Goal: Task Accomplishment & Management: Use online tool/utility

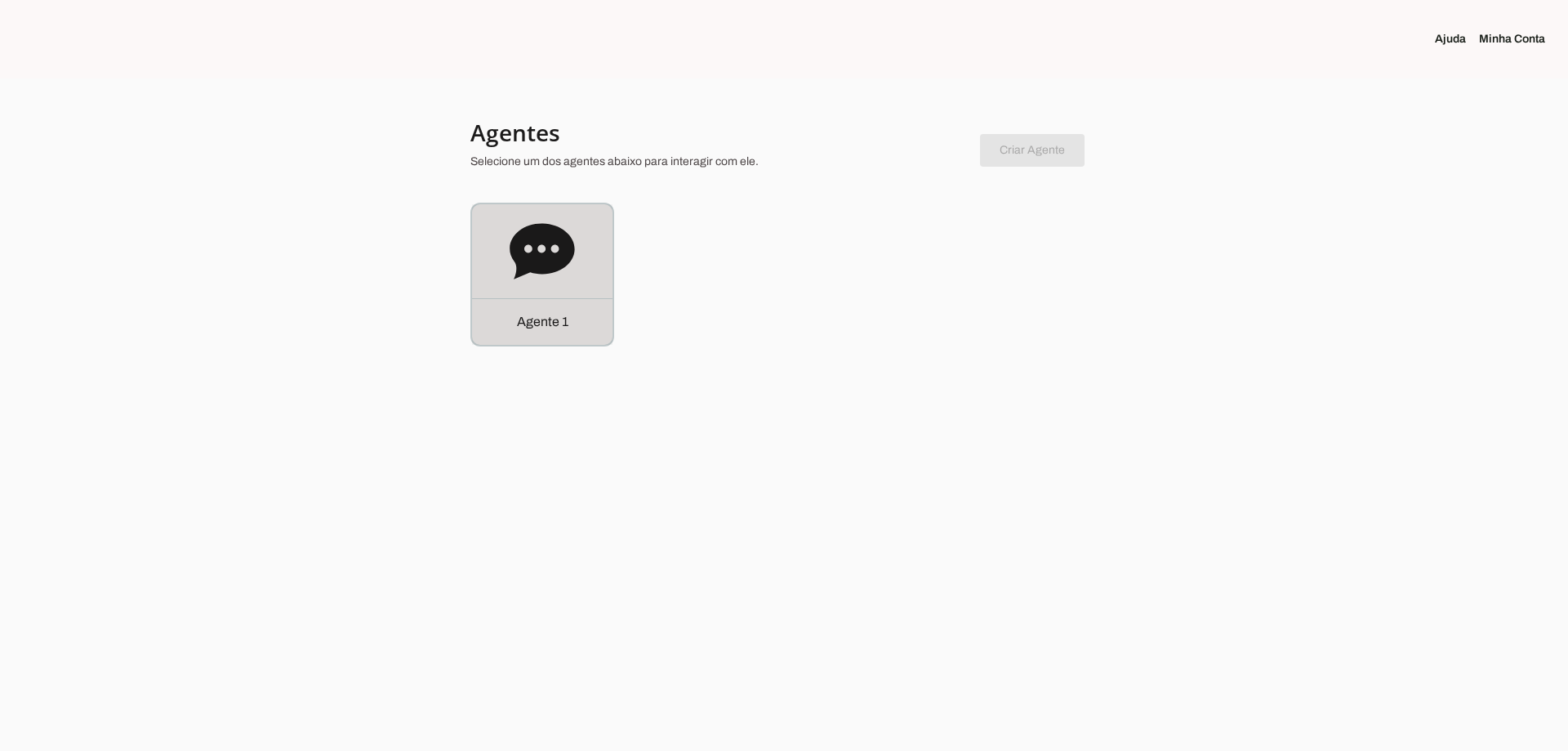
click at [522, 281] on icon at bounding box center [543, 251] width 66 height 66
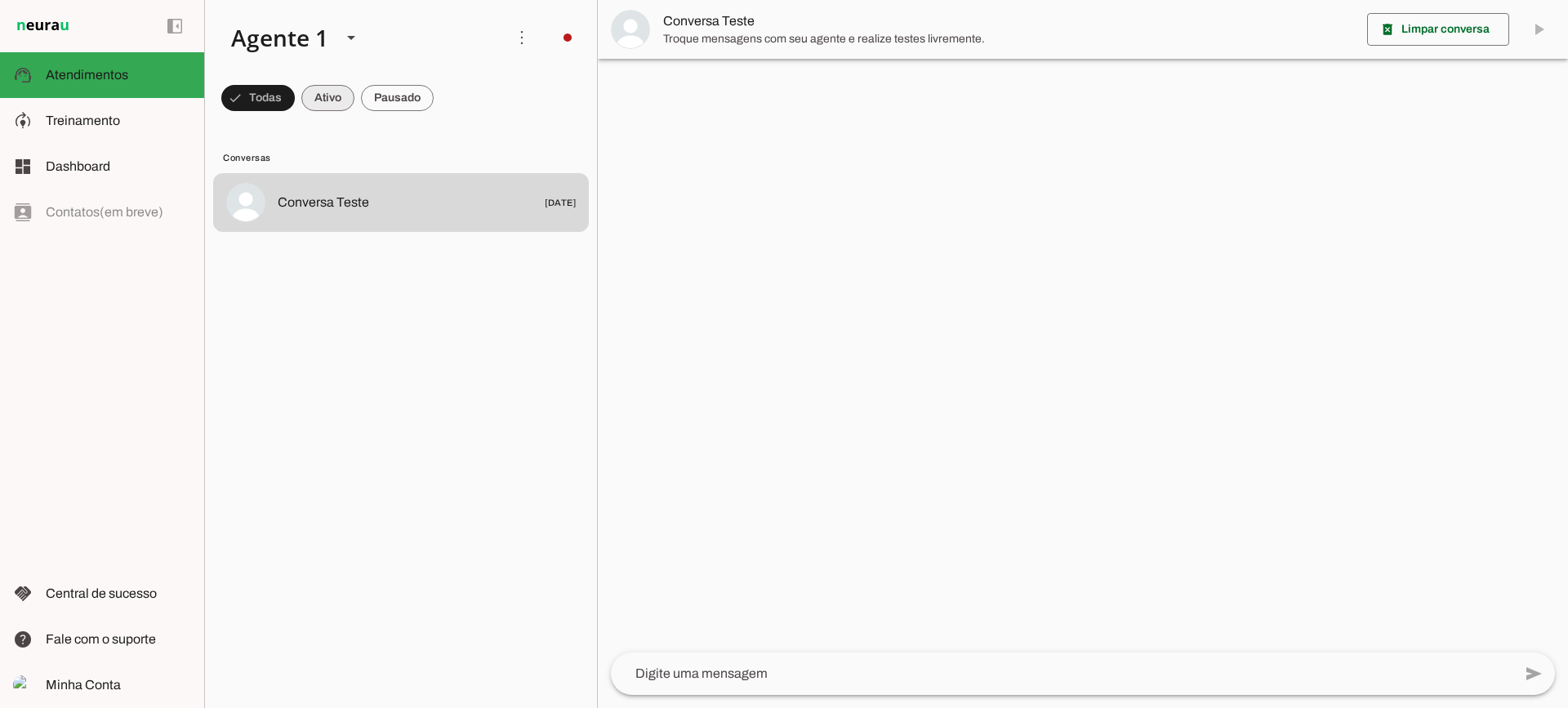
click at [295, 99] on span at bounding box center [258, 98] width 74 height 39
click at [280, 92] on span at bounding box center [251, 98] width 59 height 39
click at [280, 97] on span at bounding box center [251, 98] width 59 height 39
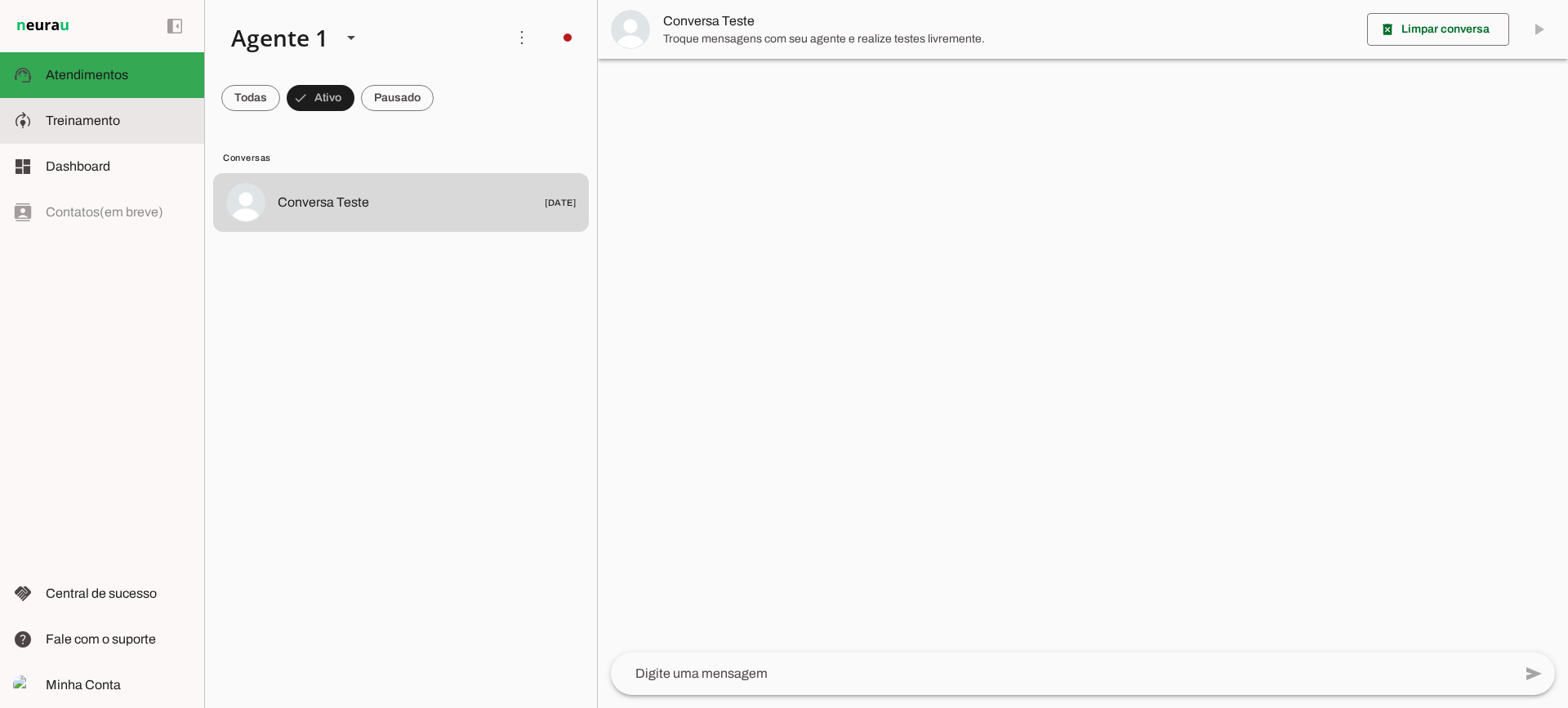
click at [79, 125] on span "Treinamento" at bounding box center [83, 120] width 75 height 14
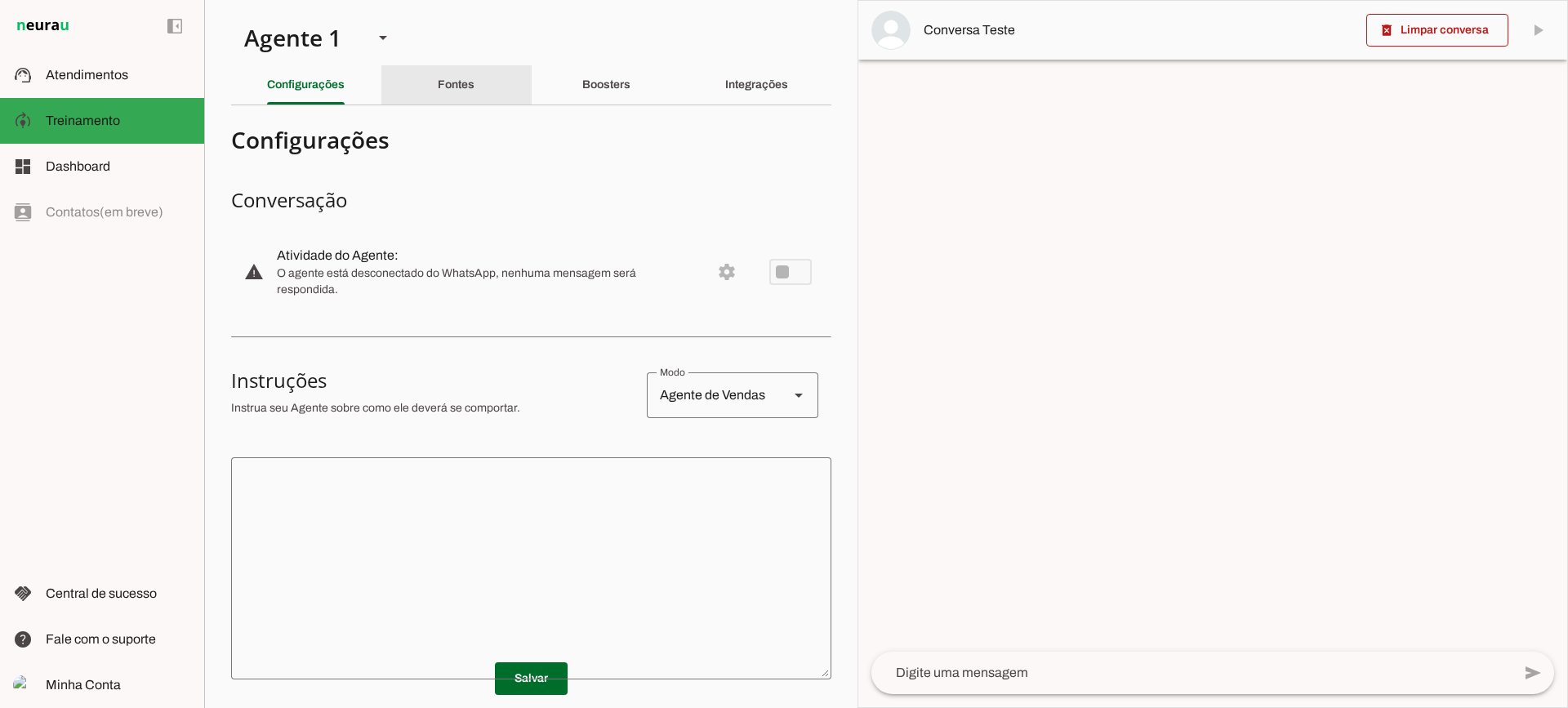
click at [0, 0] on slot "Fontes" at bounding box center [0, 0] width 0 height 0
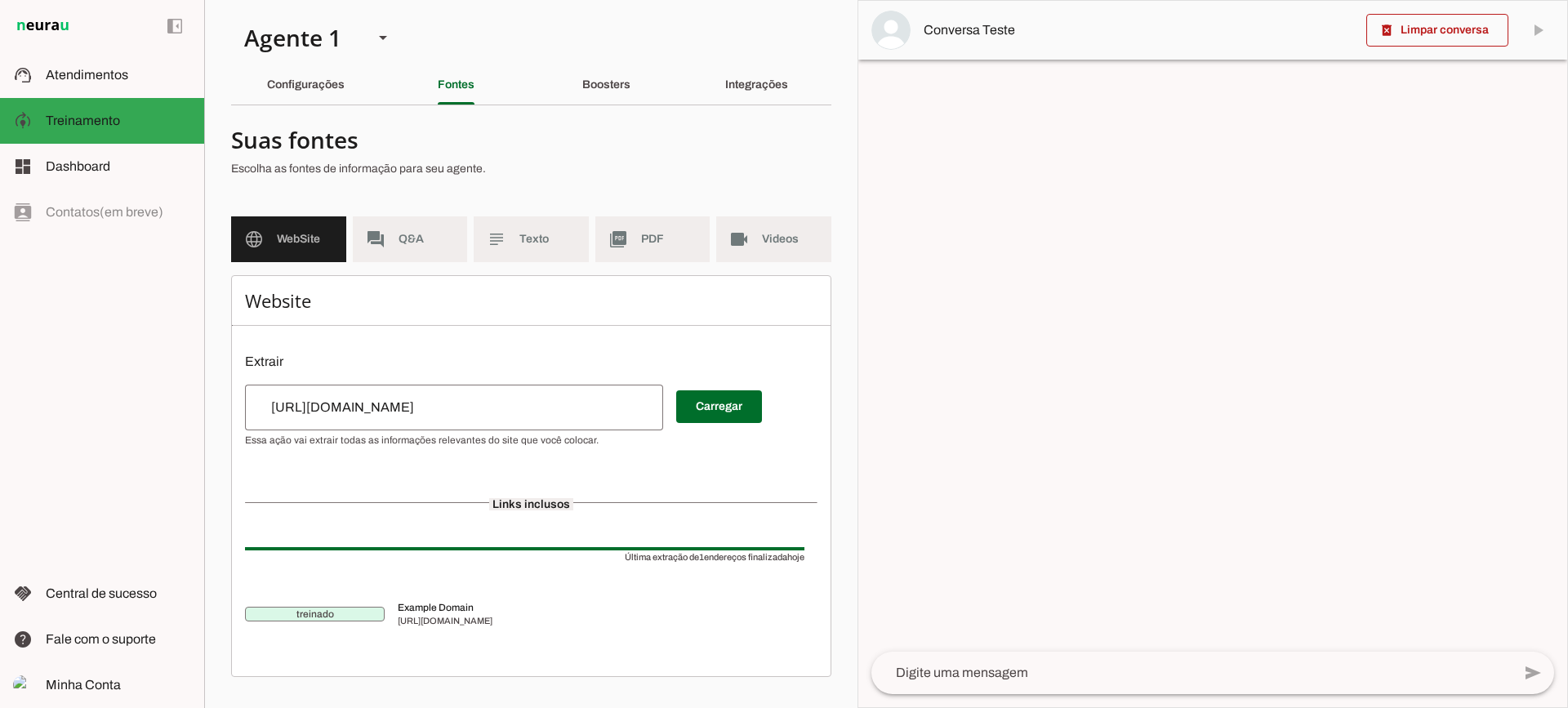
click at [514, 246] on md-item "subject Texto" at bounding box center [531, 239] width 115 height 46
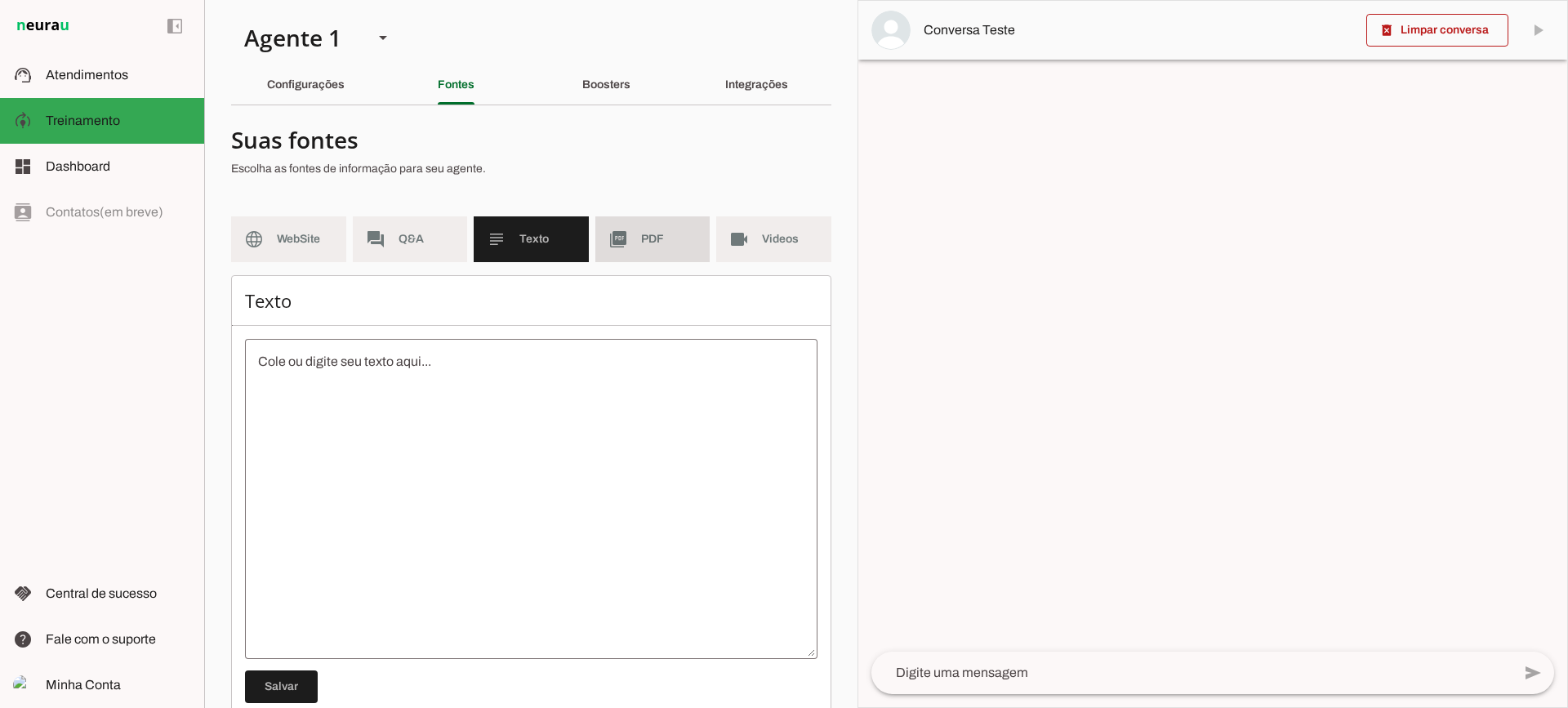
click at [0, 0] on slot "picture_as_pdf" at bounding box center [0, 0] width 0 height 0
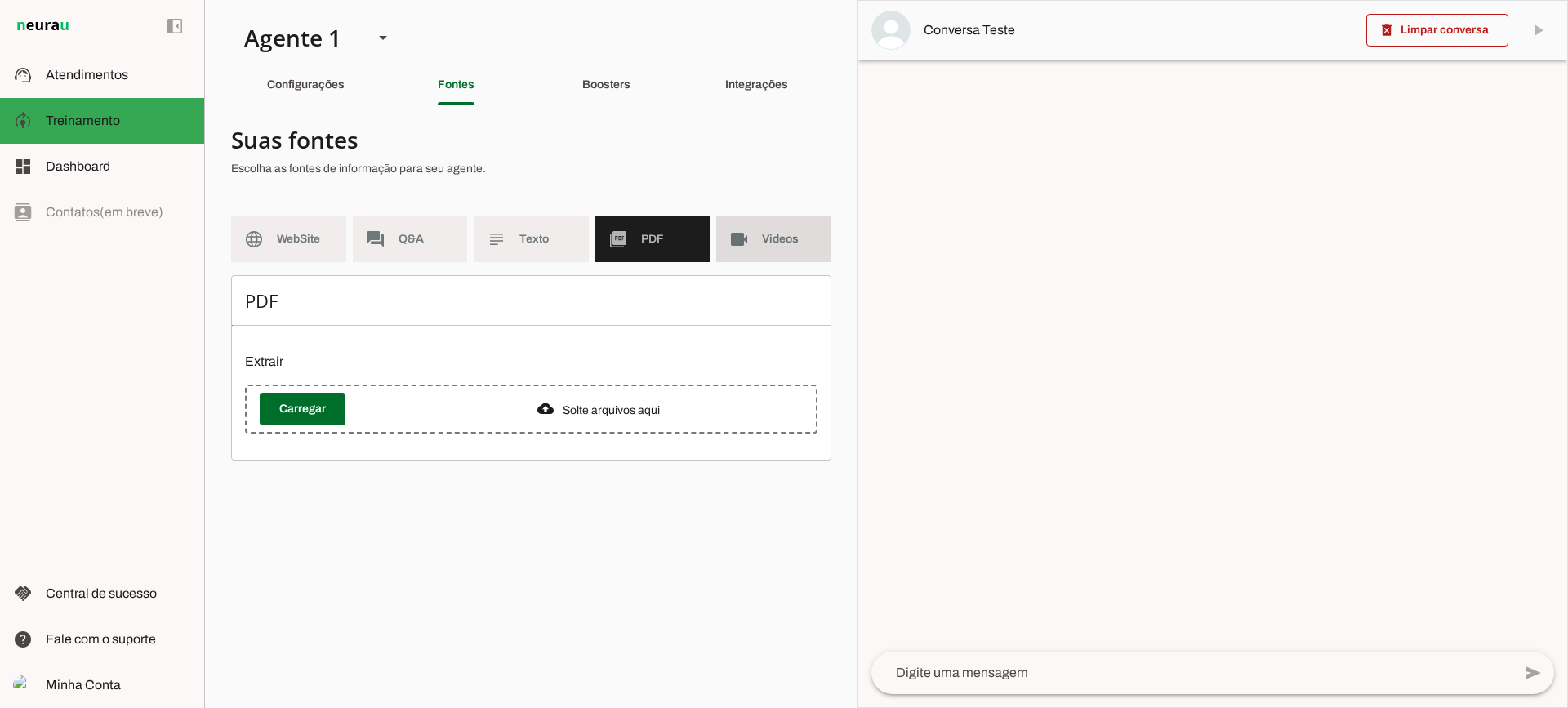
click at [761, 246] on md-item "videocam Videos" at bounding box center [774, 239] width 115 height 46
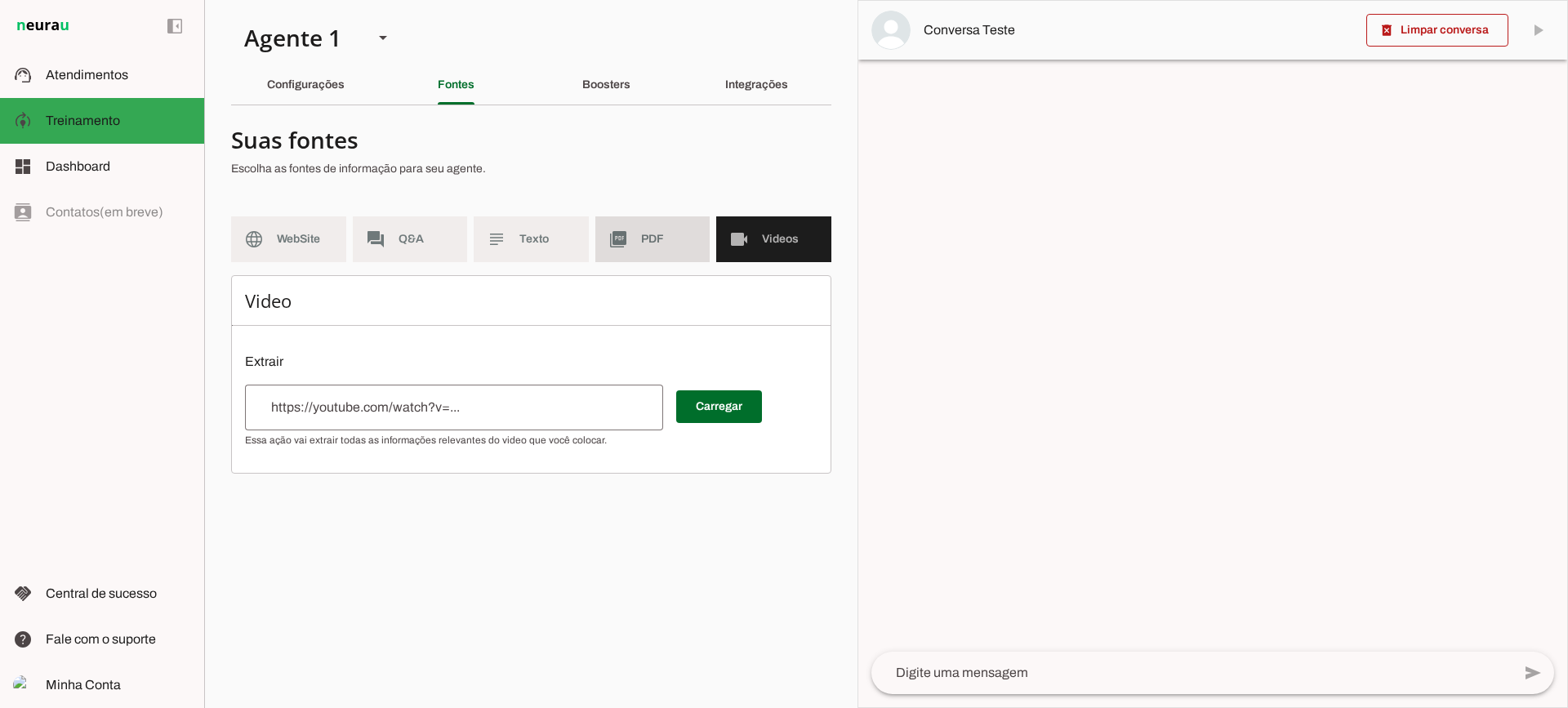
drag, startPoint x: 672, startPoint y: 225, endPoint x: 549, endPoint y: 4, distance: 252.9
click at [671, 225] on md-item "picture_as_pdf PDF" at bounding box center [653, 239] width 115 height 46
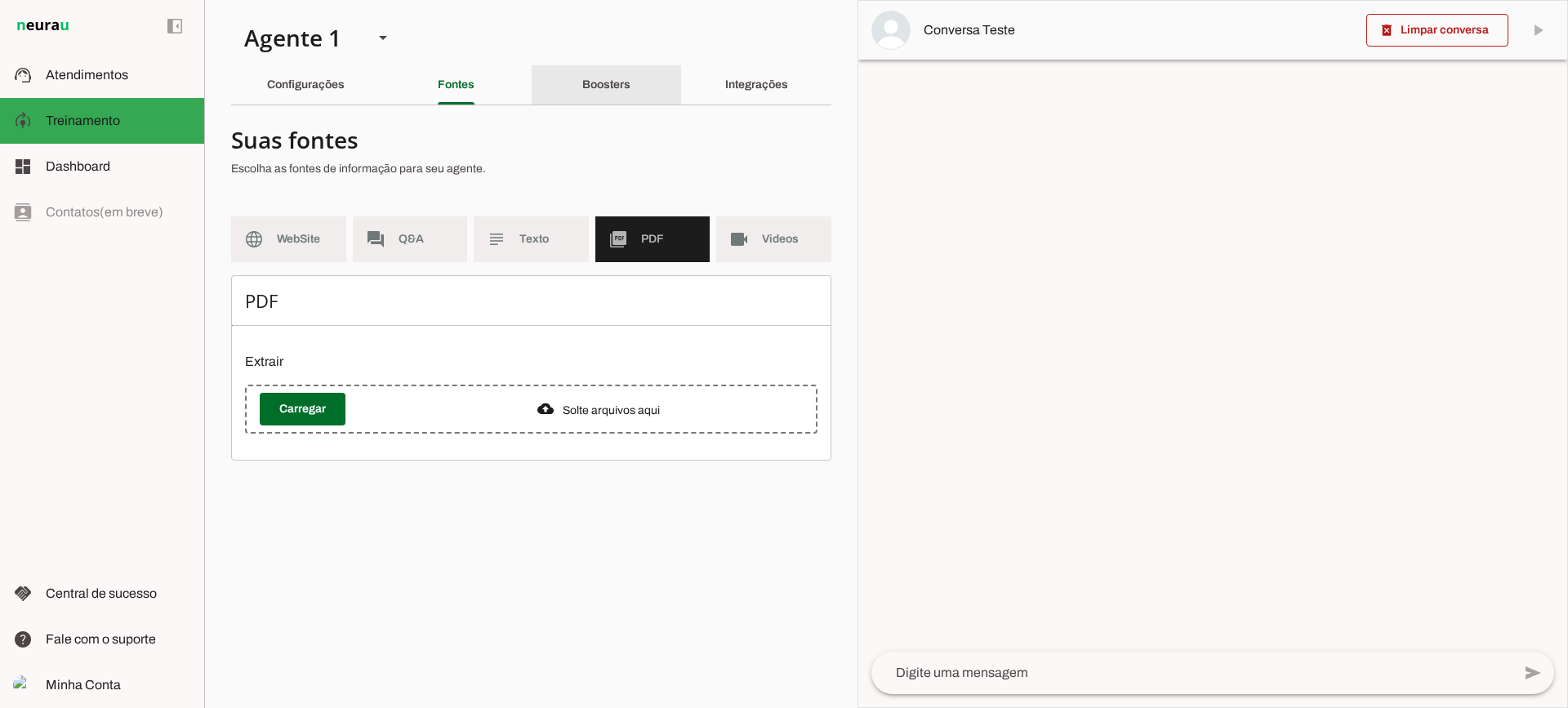
click at [630, 84] on div "Boosters" at bounding box center [606, 85] width 48 height 39
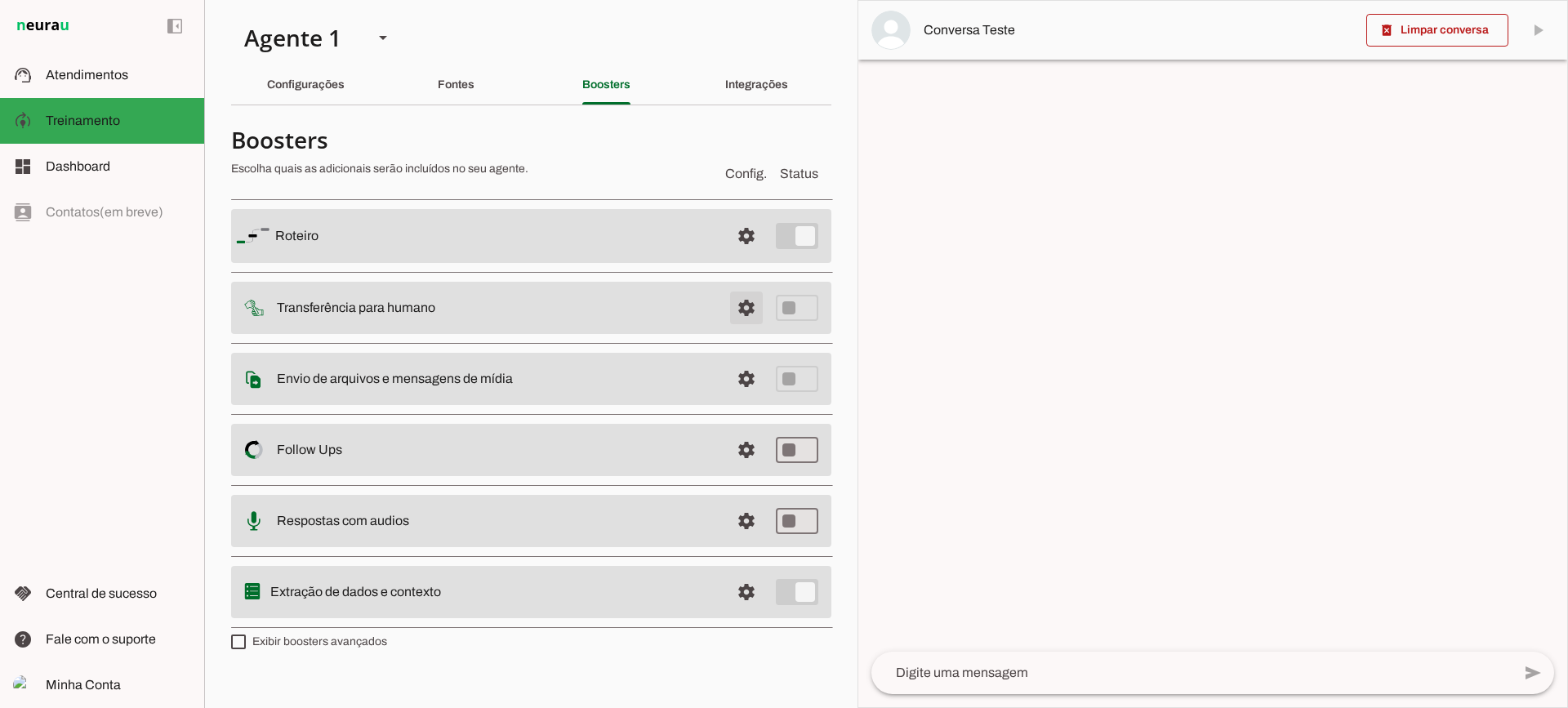
click at [748, 255] on span at bounding box center [747, 236] width 39 height 39
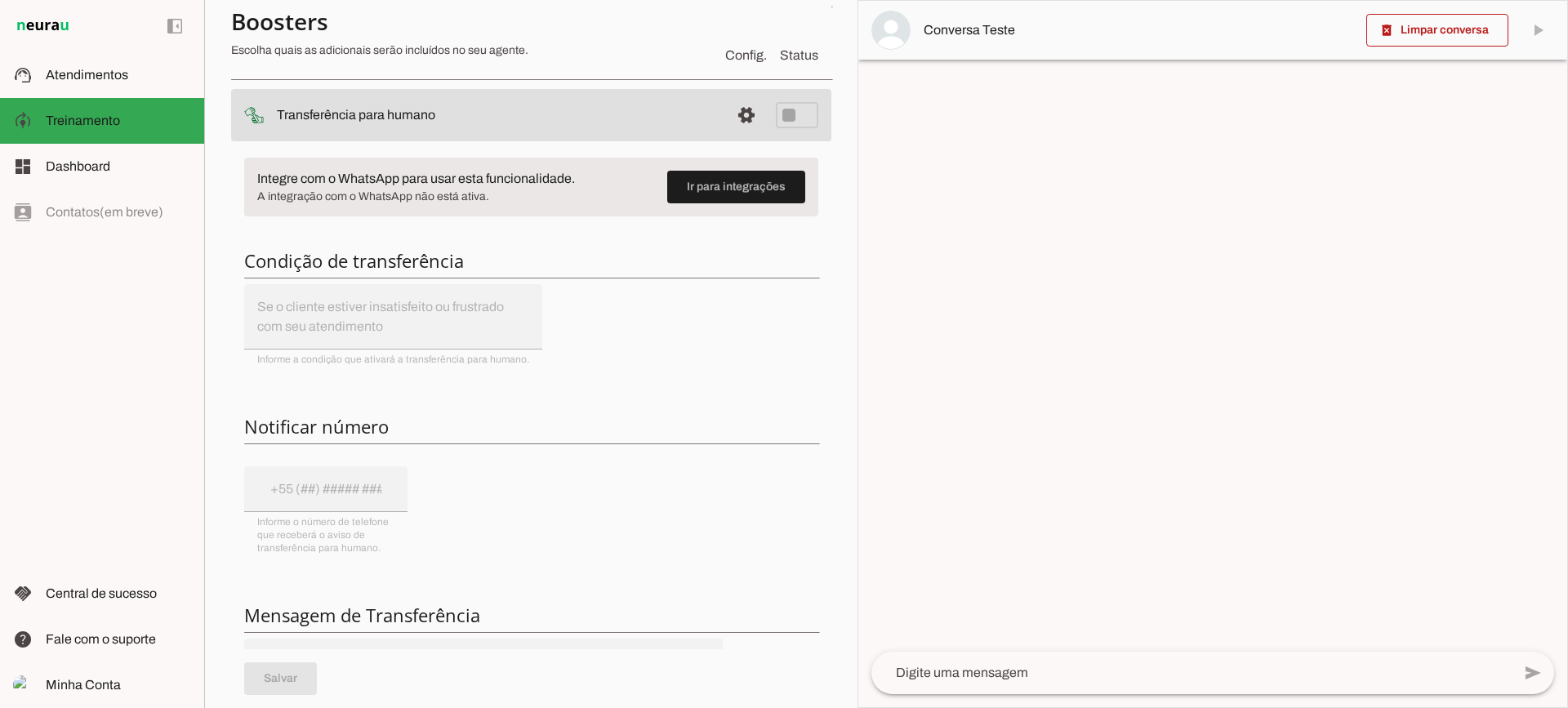
scroll to position [164, 0]
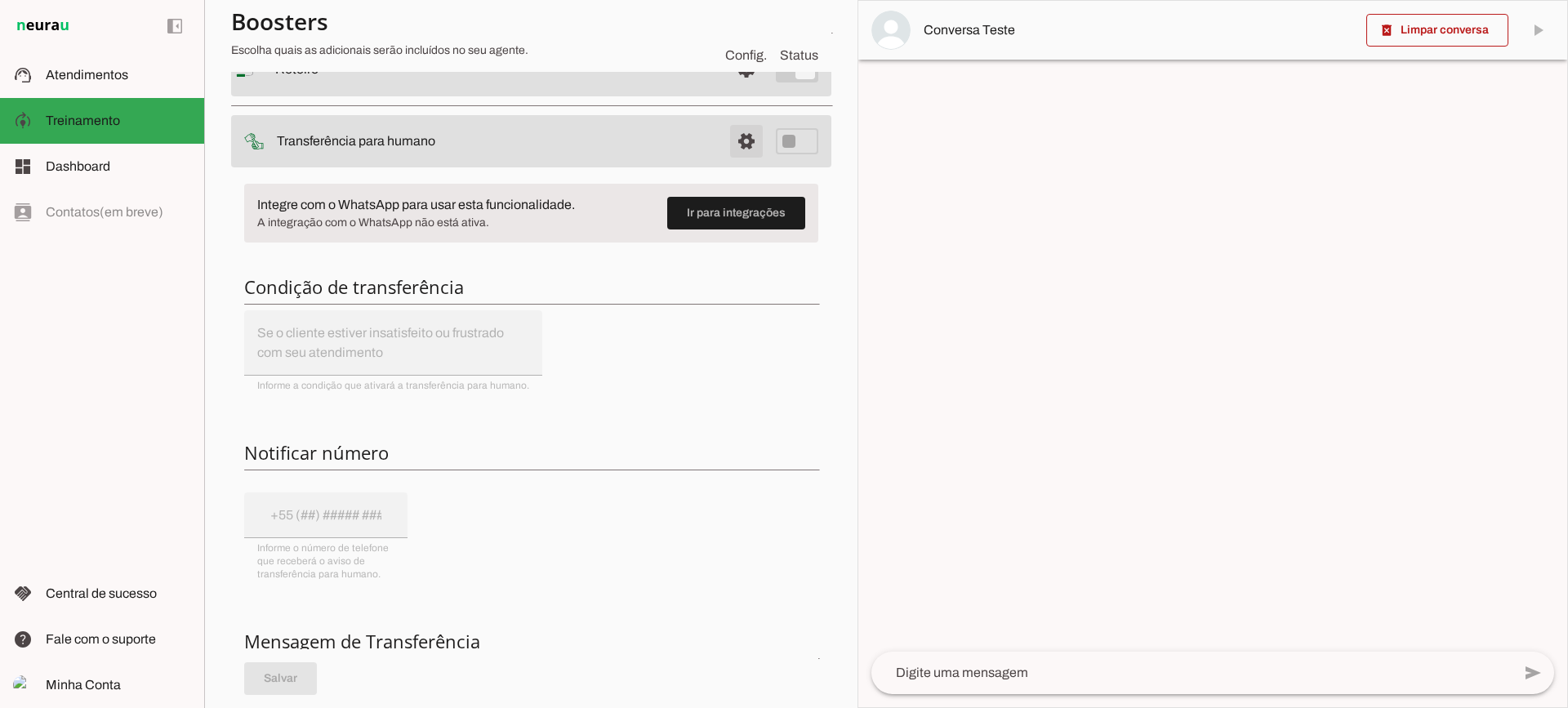
click at [743, 89] on span at bounding box center [747, 70] width 39 height 39
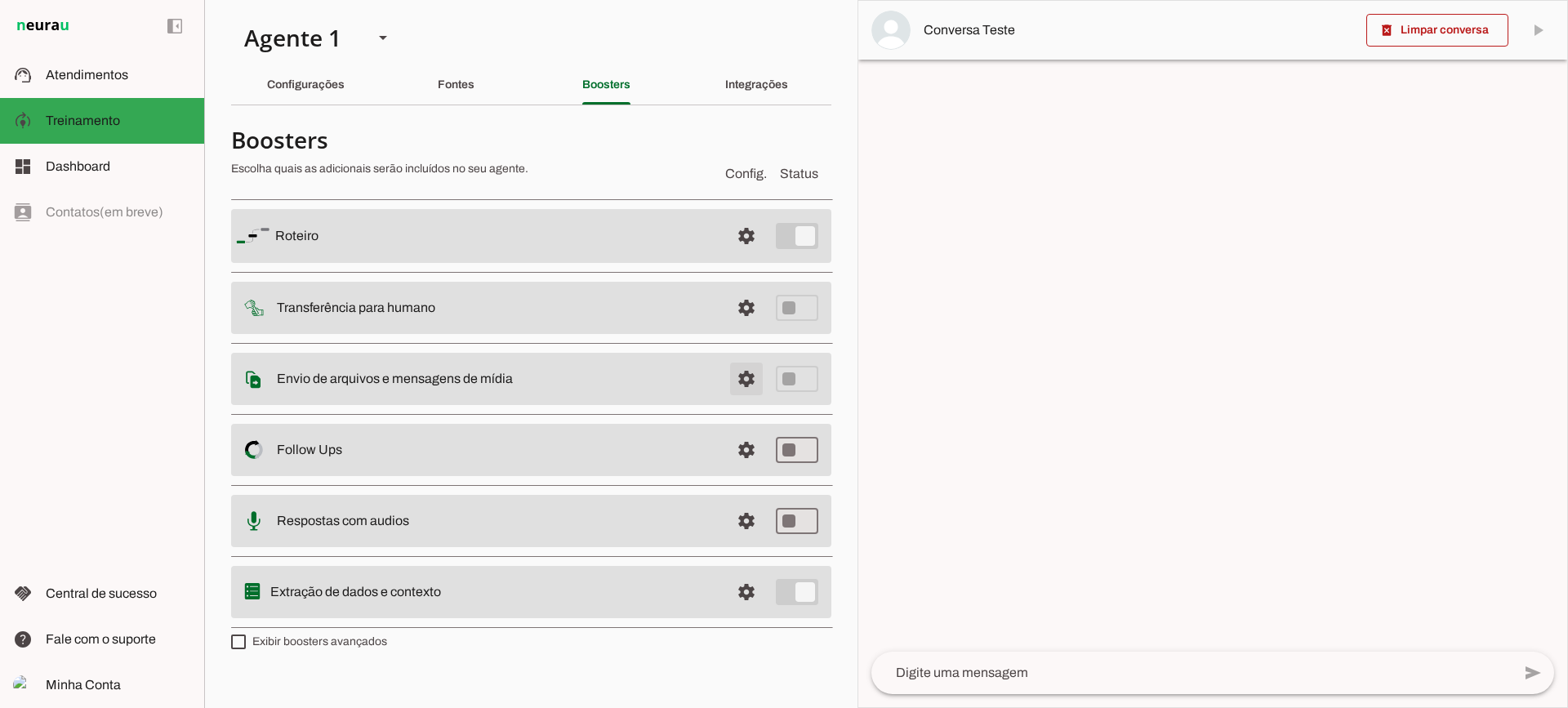
click at [758, 255] on span at bounding box center [747, 236] width 39 height 39
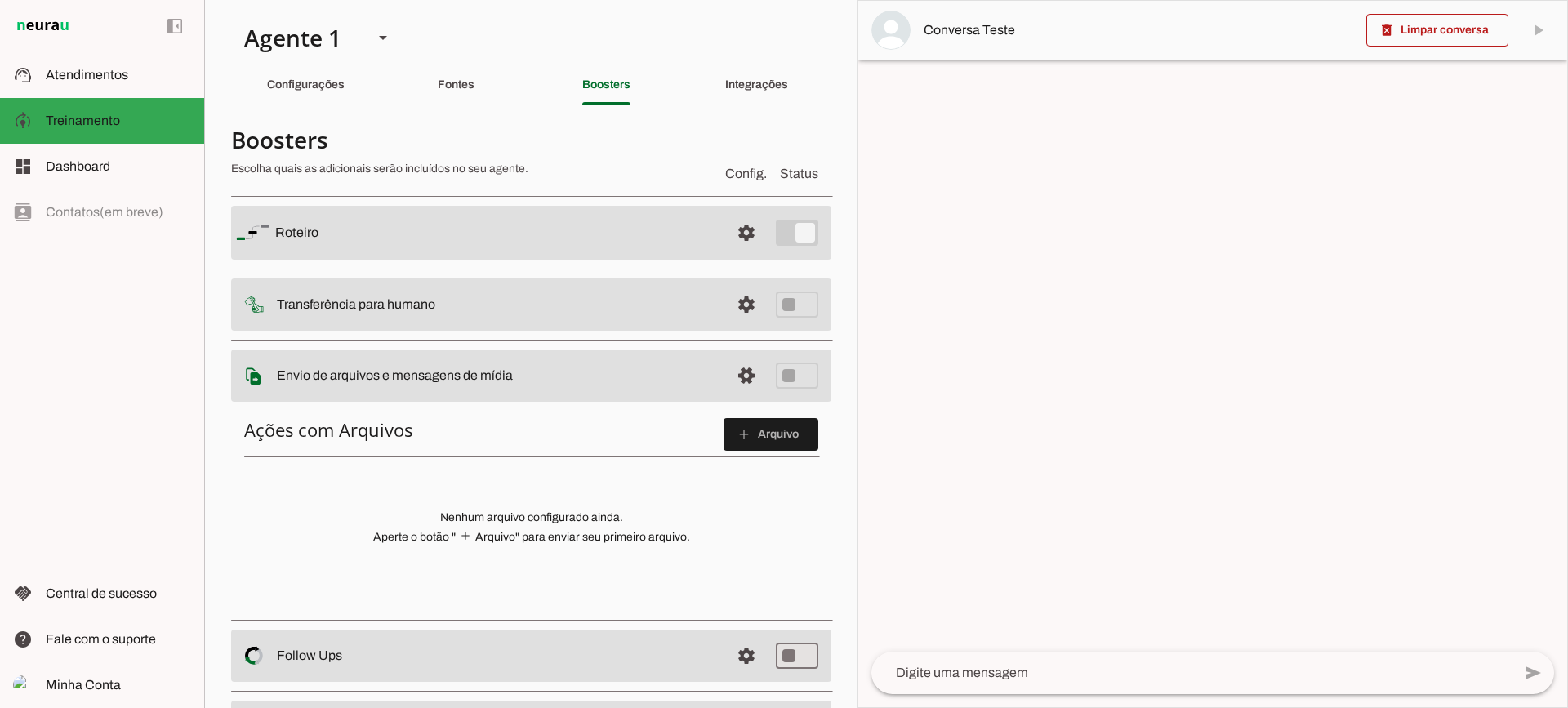
scroll to position [82, 0]
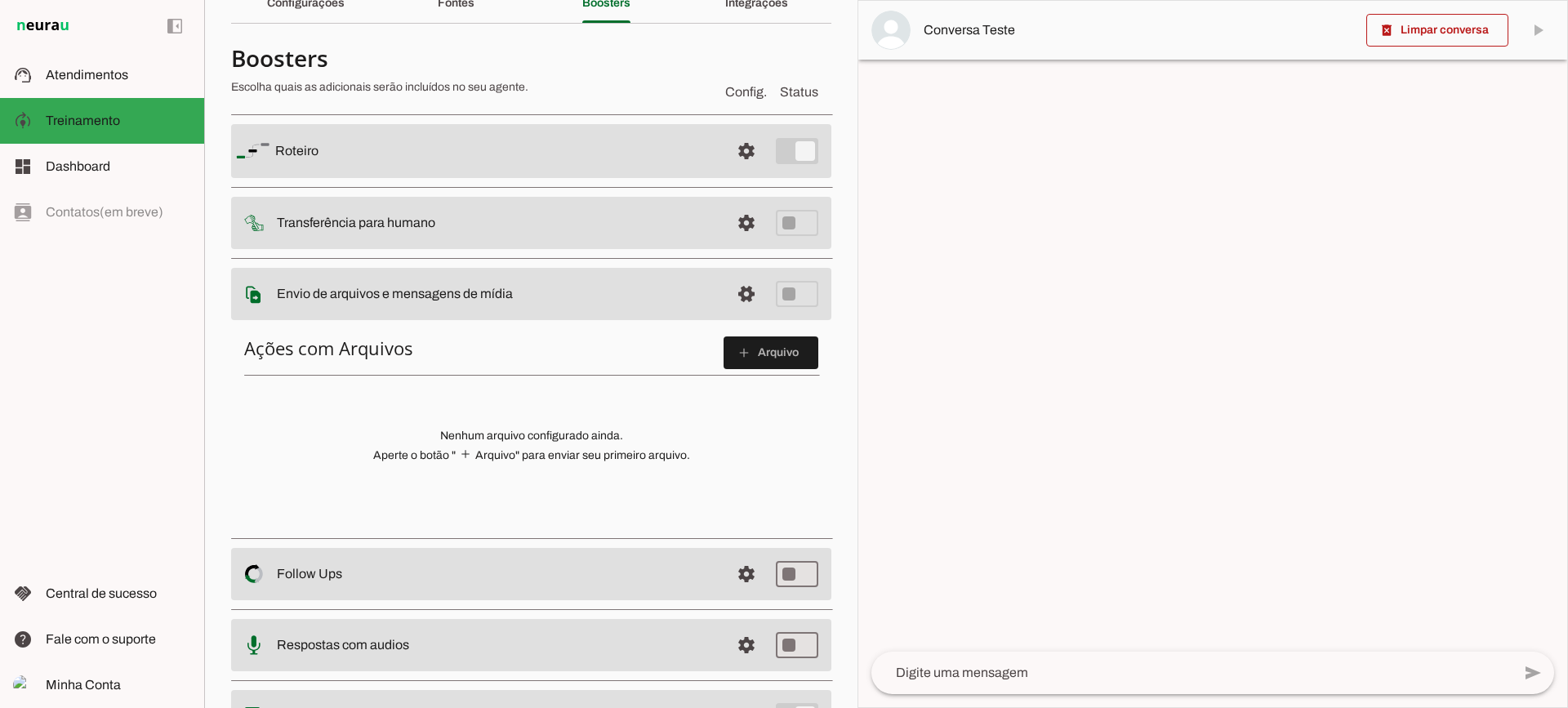
click at [741, 338] on span at bounding box center [771, 353] width 95 height 39
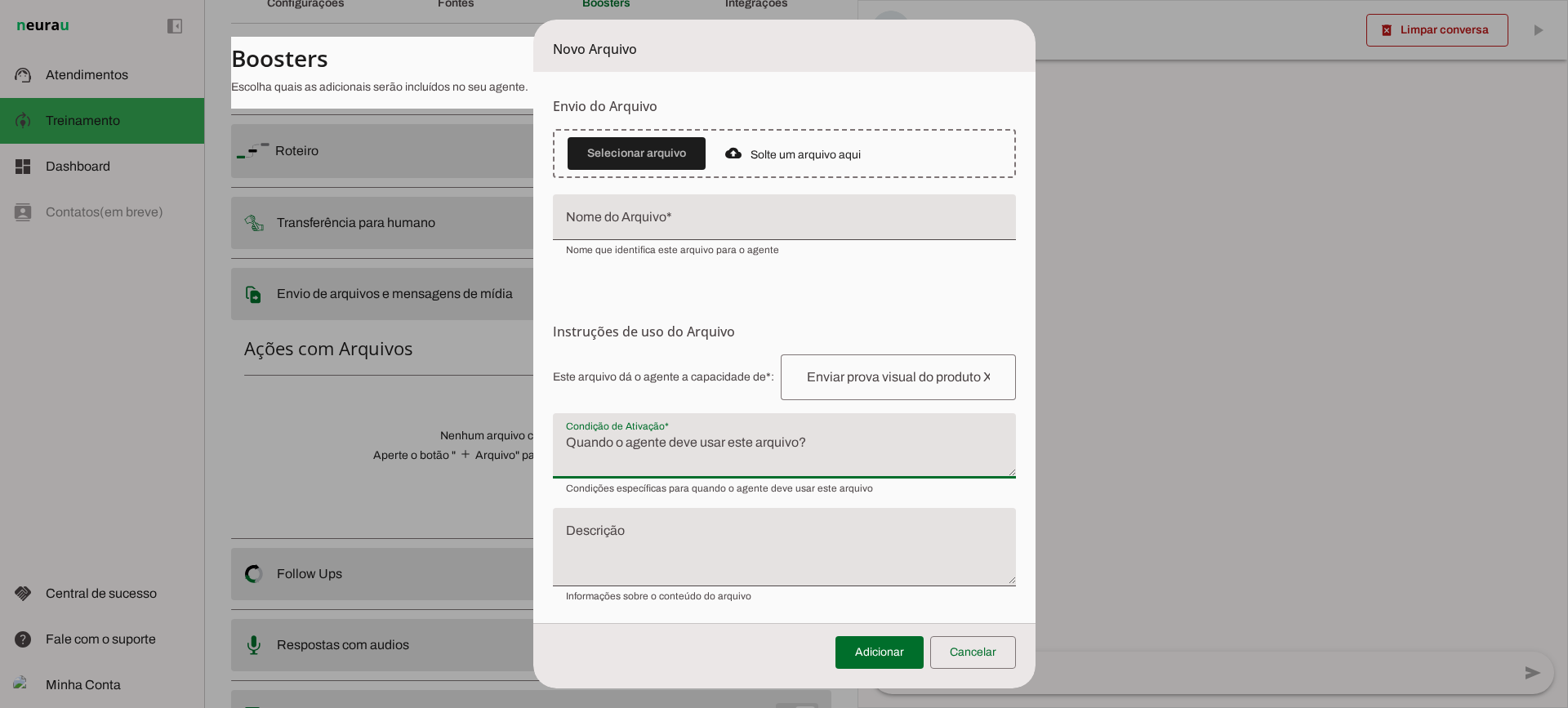
click at [679, 446] on textarea "Condição de Ativação" at bounding box center [784, 453] width 463 height 39
click at [991, 669] on span at bounding box center [973, 652] width 86 height 39
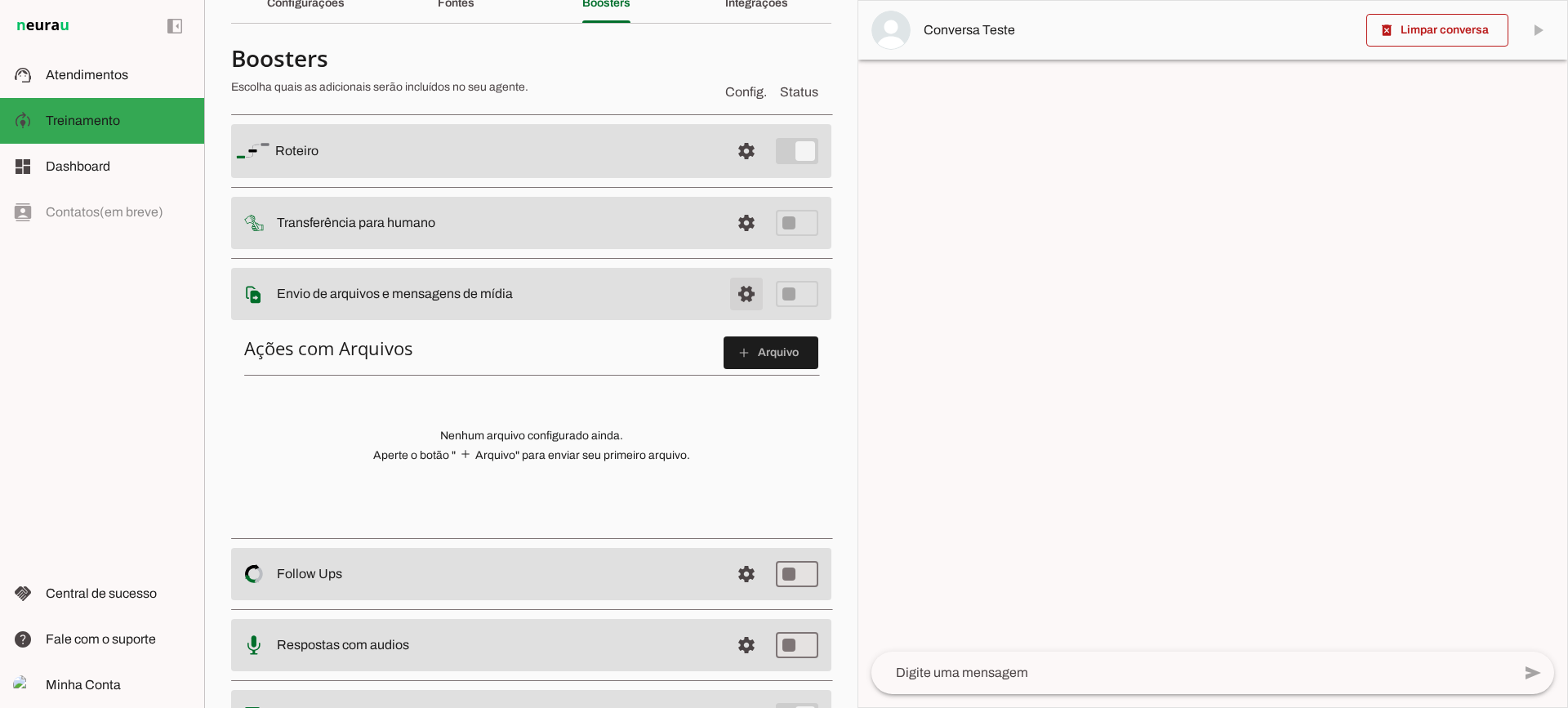
click at [728, 171] on span at bounding box center [747, 151] width 39 height 39
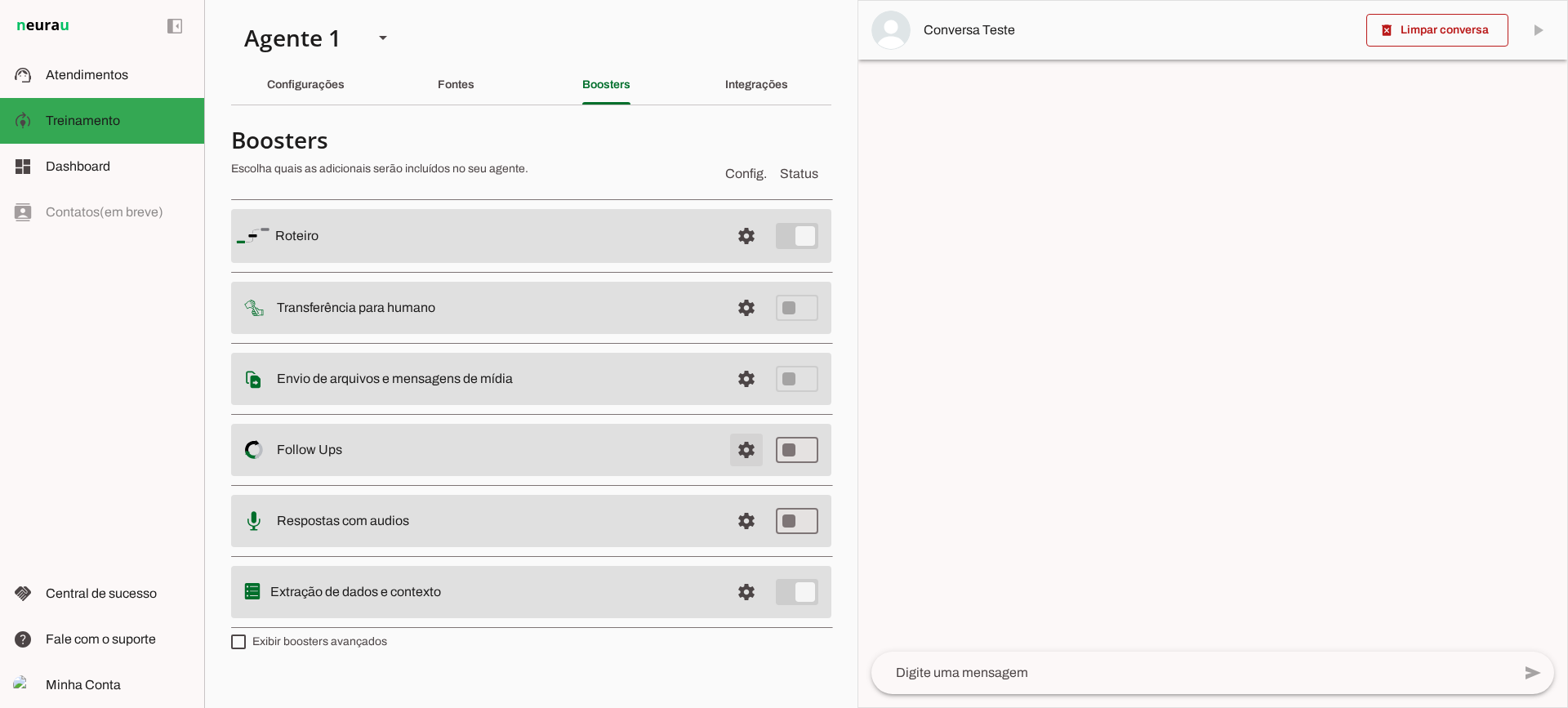
click at [750, 255] on span at bounding box center [747, 236] width 39 height 39
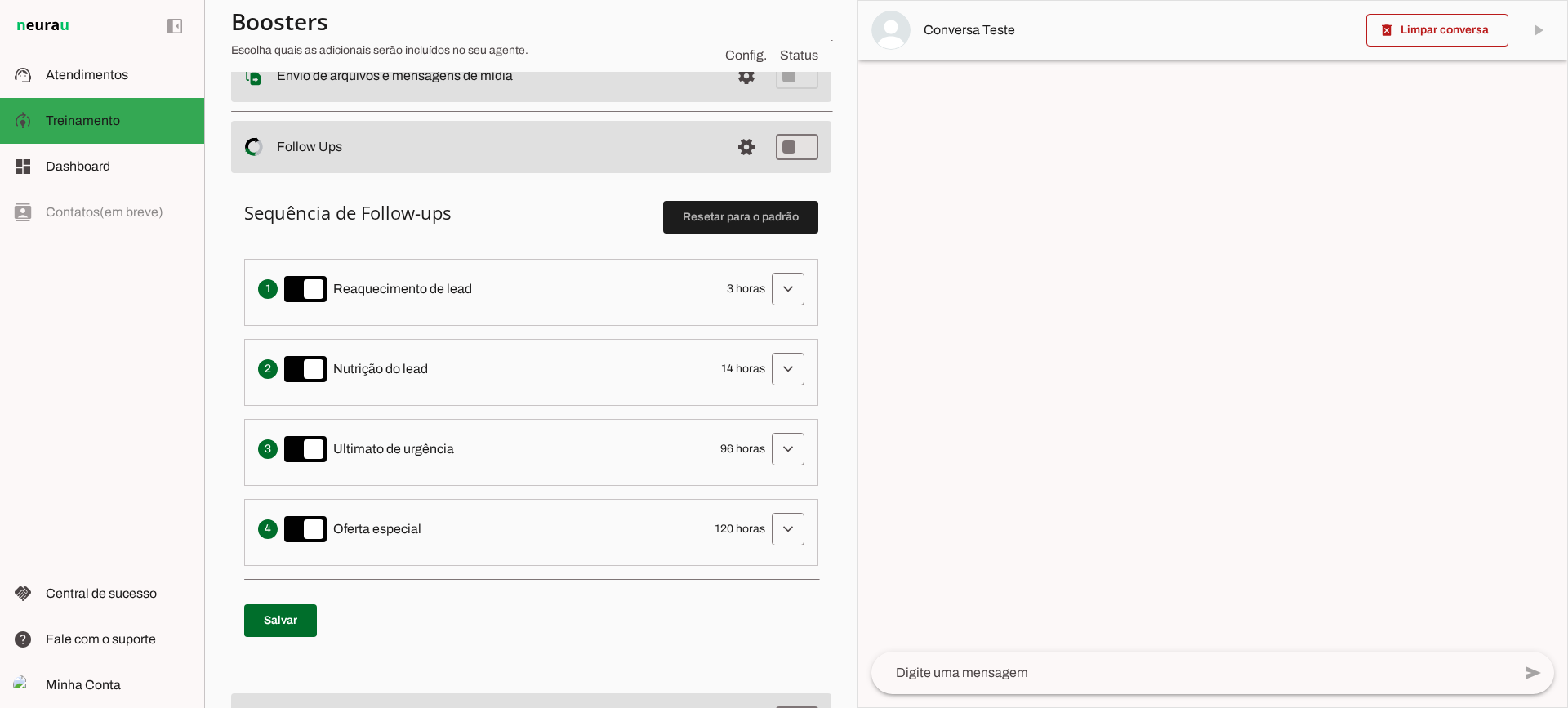
scroll to position [327, 0]
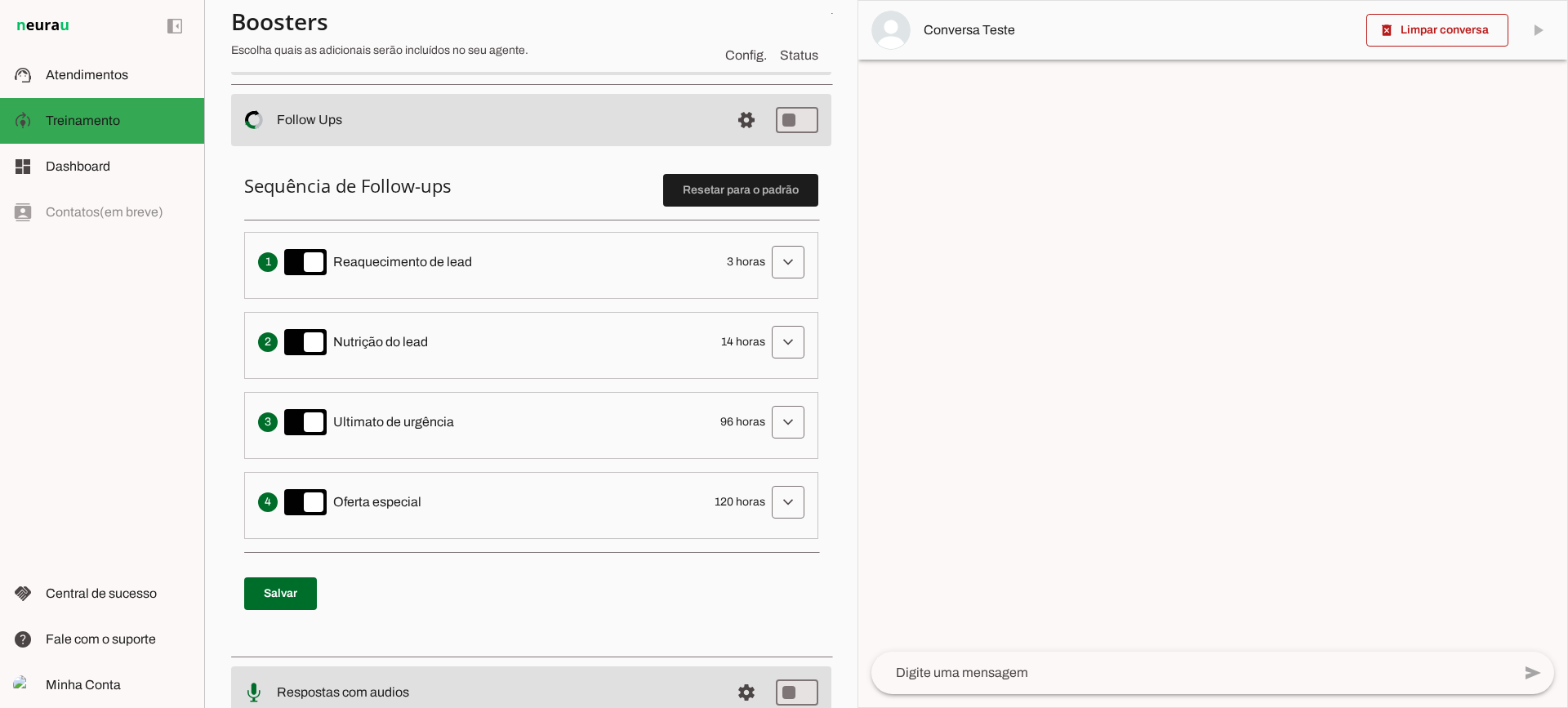
click at [754, 249] on div "Envia uma mensagem para reengajar leads que pararam de responder, incentivando-…" at bounding box center [531, 262] width 546 height 33
click at [769, 260] on span at bounding box center [789, 262] width 39 height 39
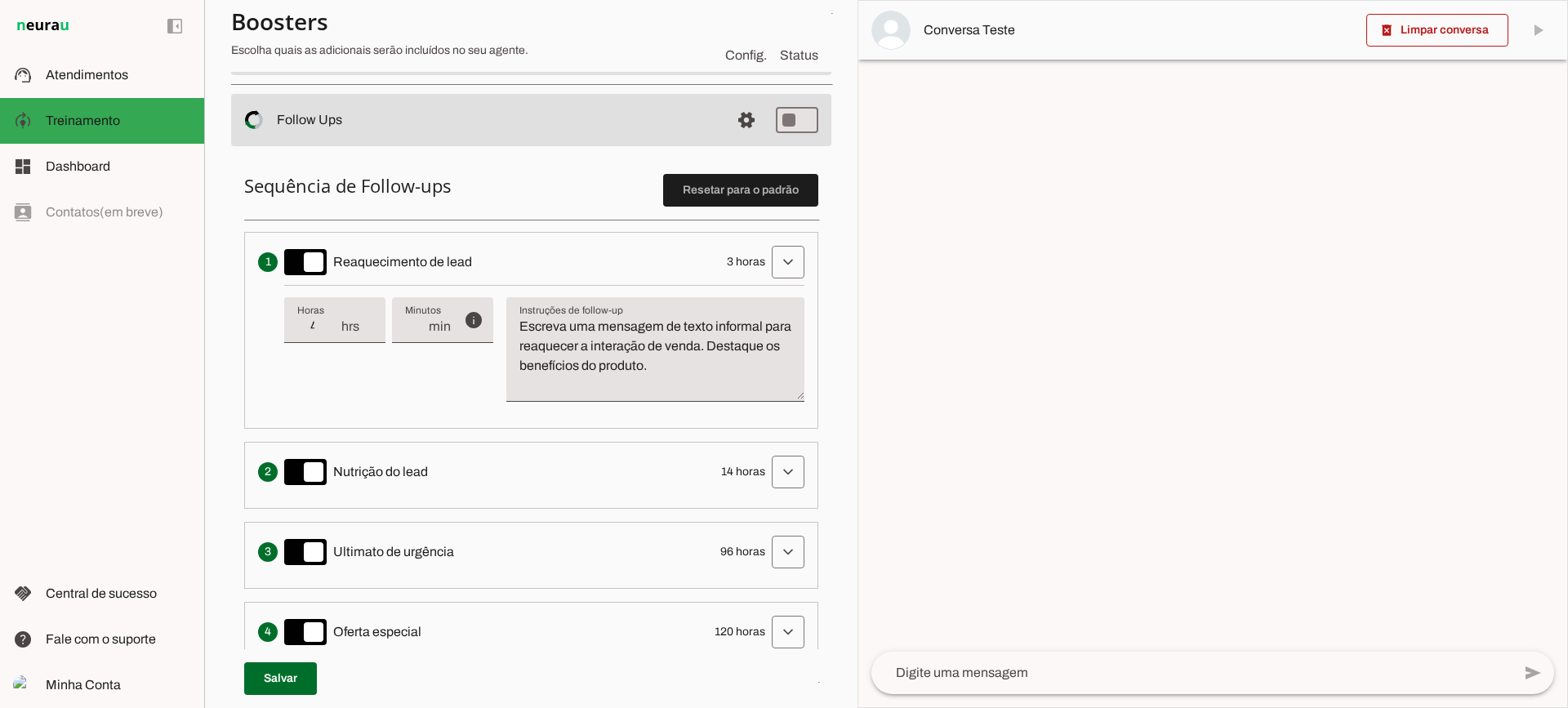
type input "4"
type md-filled-text-field "4"
click at [332, 318] on input "4" at bounding box center [319, 327] width 43 height 20
type input "5"
type md-filled-text-field "5"
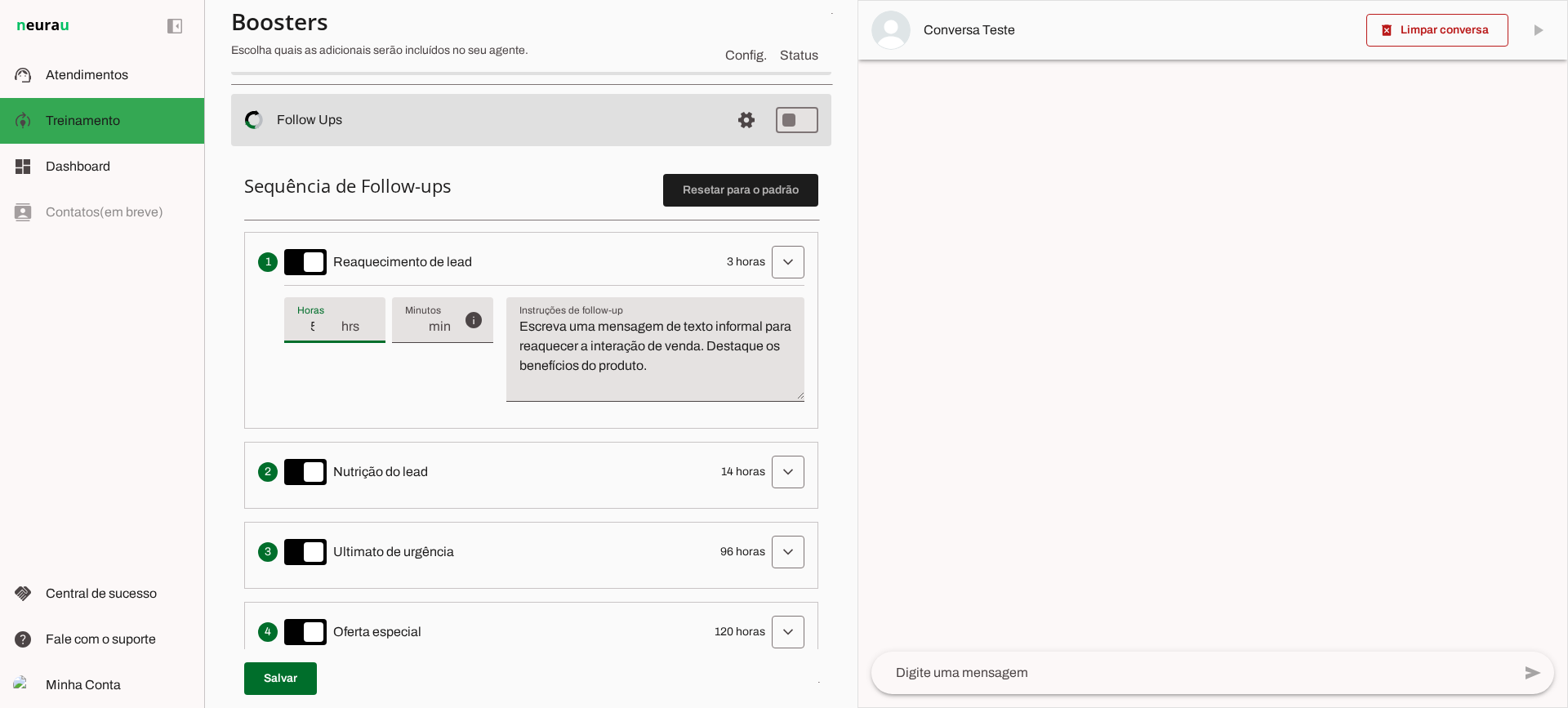
click at [332, 318] on input "5" at bounding box center [319, 327] width 43 height 20
type input "6"
type md-filled-text-field "6"
click at [332, 318] on input "6" at bounding box center [319, 327] width 43 height 20
type input "5"
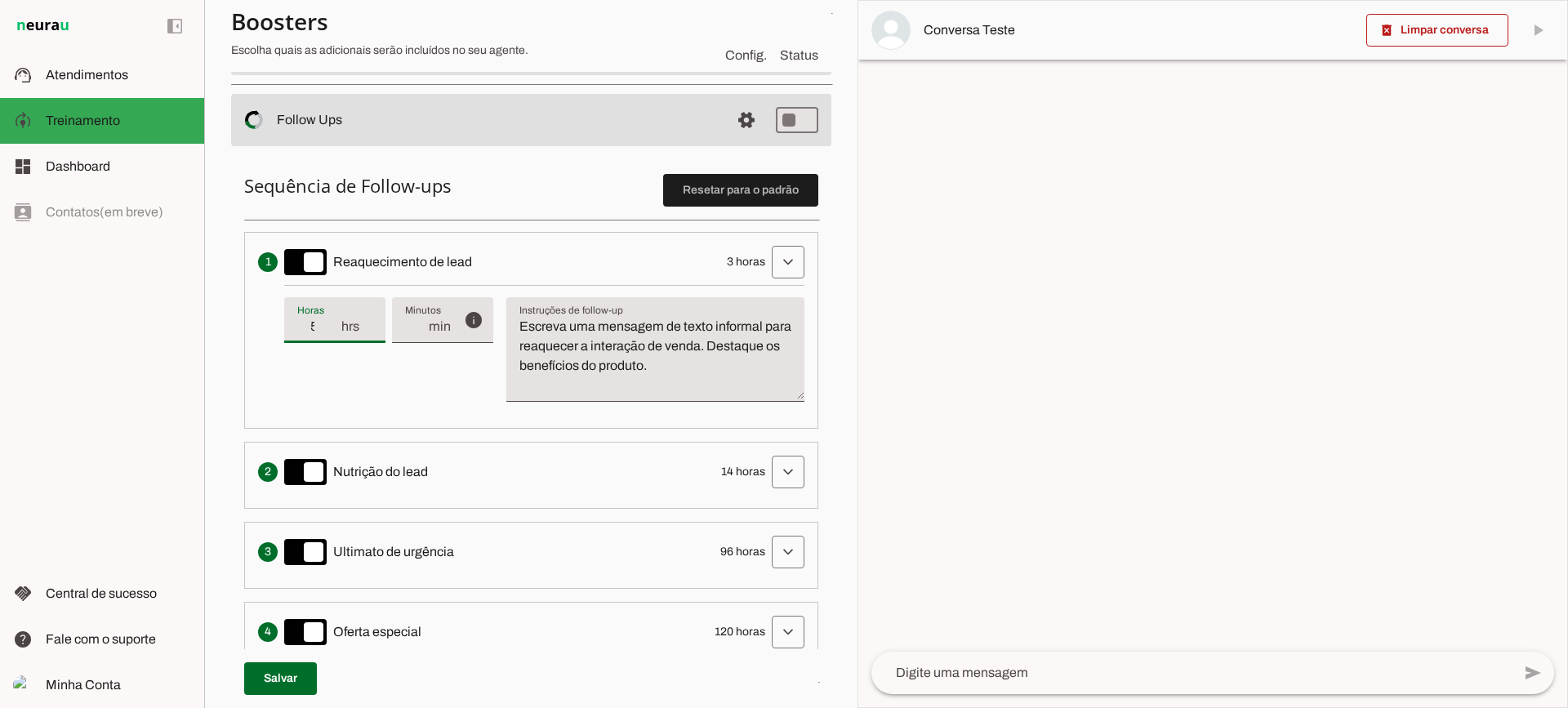
type md-filled-text-field "5"
click at [335, 331] on input "5" at bounding box center [319, 327] width 43 height 20
type input "4"
type md-filled-text-field "4"
click at [335, 331] on input "4" at bounding box center [319, 327] width 43 height 20
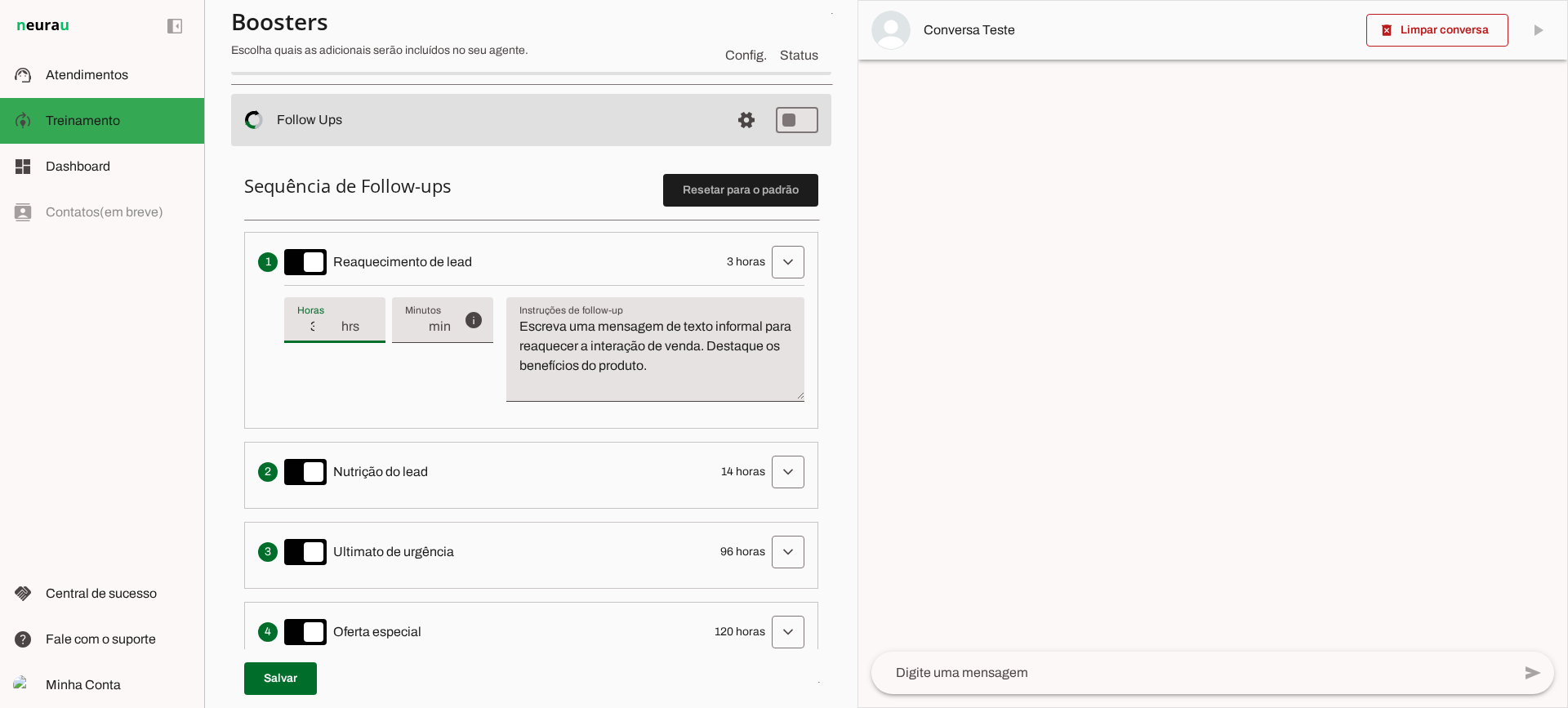
type input "3"
type md-filled-text-field "3"
click at [335, 331] on input "3" at bounding box center [319, 327] width 43 height 20
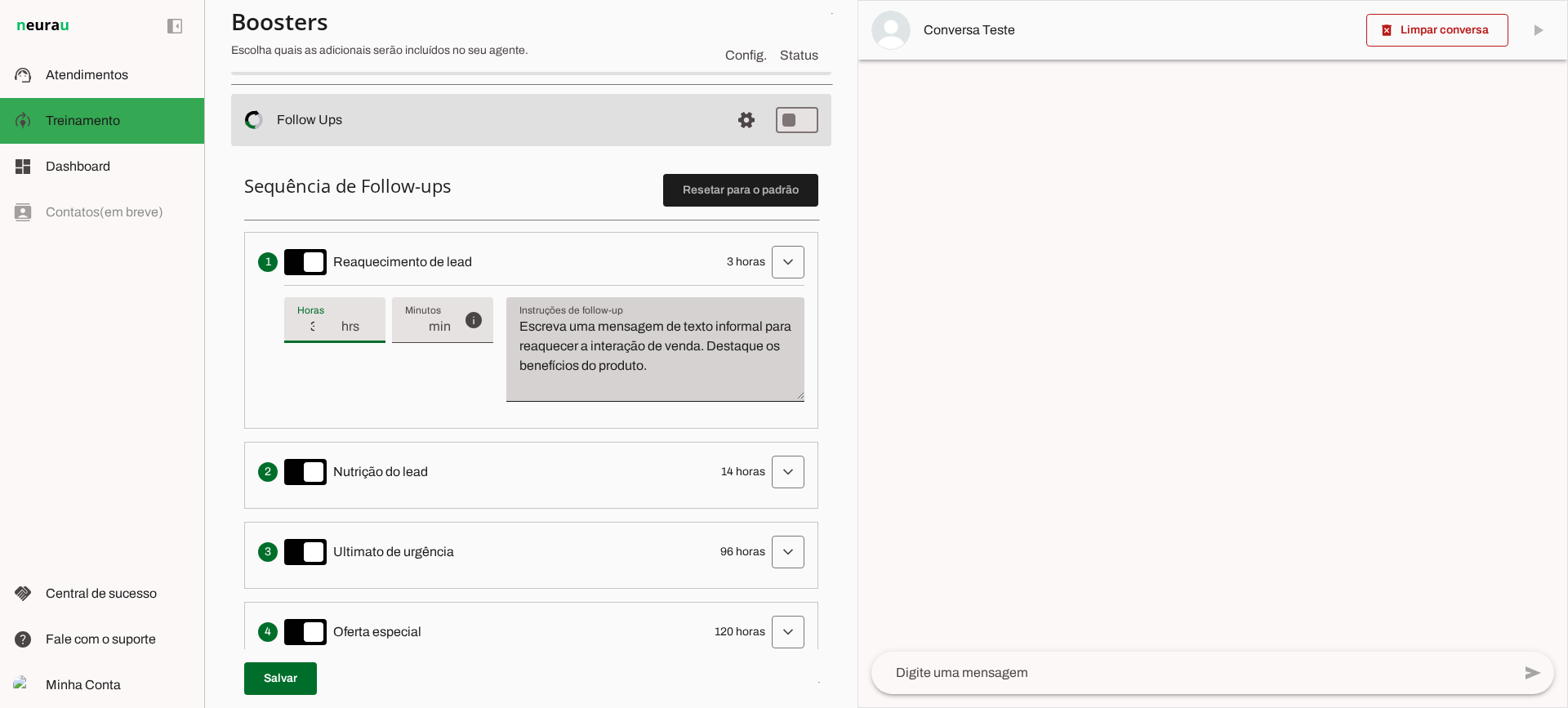
drag, startPoint x: 637, startPoint y: 367, endPoint x: 563, endPoint y: 311, distance: 92.8
click at [636, 367] on textarea "Escreva uma mensagem de texto informal para reaquecer a interação de venda. Des…" at bounding box center [656, 356] width 298 height 79
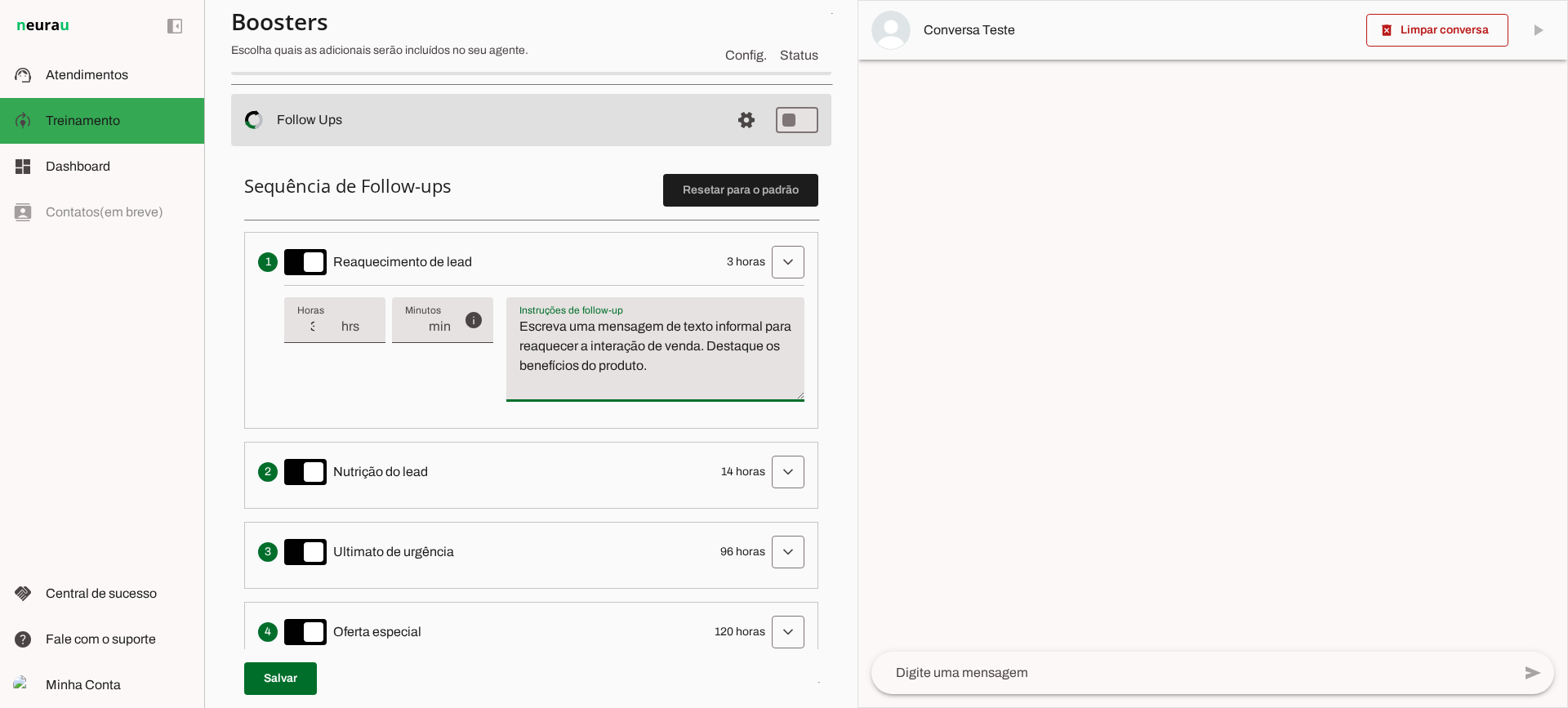
drag, startPoint x: 746, startPoint y: 369, endPoint x: 514, endPoint y: 286, distance: 246.4
click at [514, 286] on div "info Tempo de atraso / inatividade O tempo de atraso é o tempo de inatividade d…" at bounding box center [544, 349] width 520 height 130
type textarea "Escreva uma mensagem de texto informal para reaquecer a interação de venda. Des…"
click at [602, 361] on textarea "Escreva uma mensagem de texto informal para reaquecer a interação de venda. Des…" at bounding box center [656, 356] width 298 height 79
click at [775, 284] on li "Envia uma mensagem para reengajar leads que pararam de responder, incentivando-…" at bounding box center [531, 330] width 574 height 196
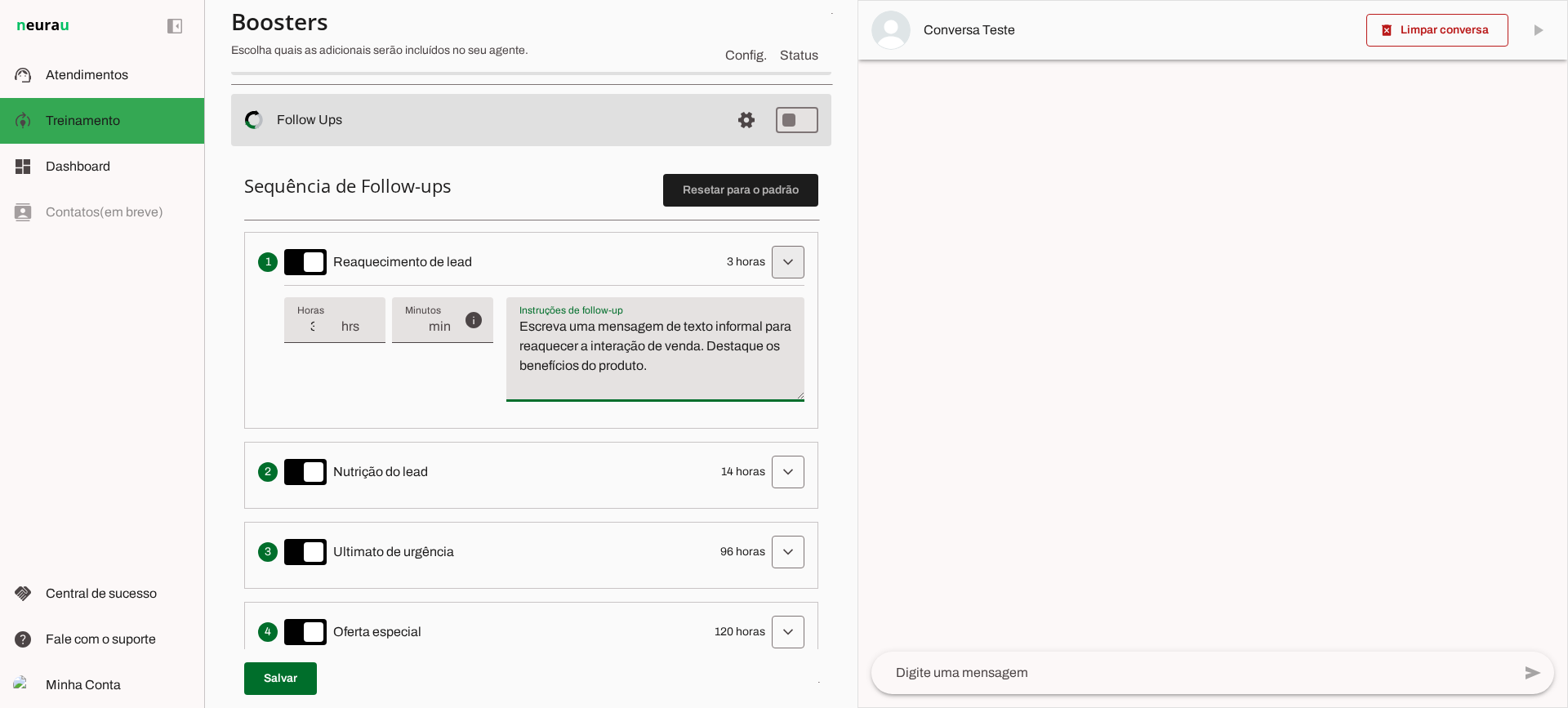
click at [775, 266] on span at bounding box center [789, 262] width 39 height 39
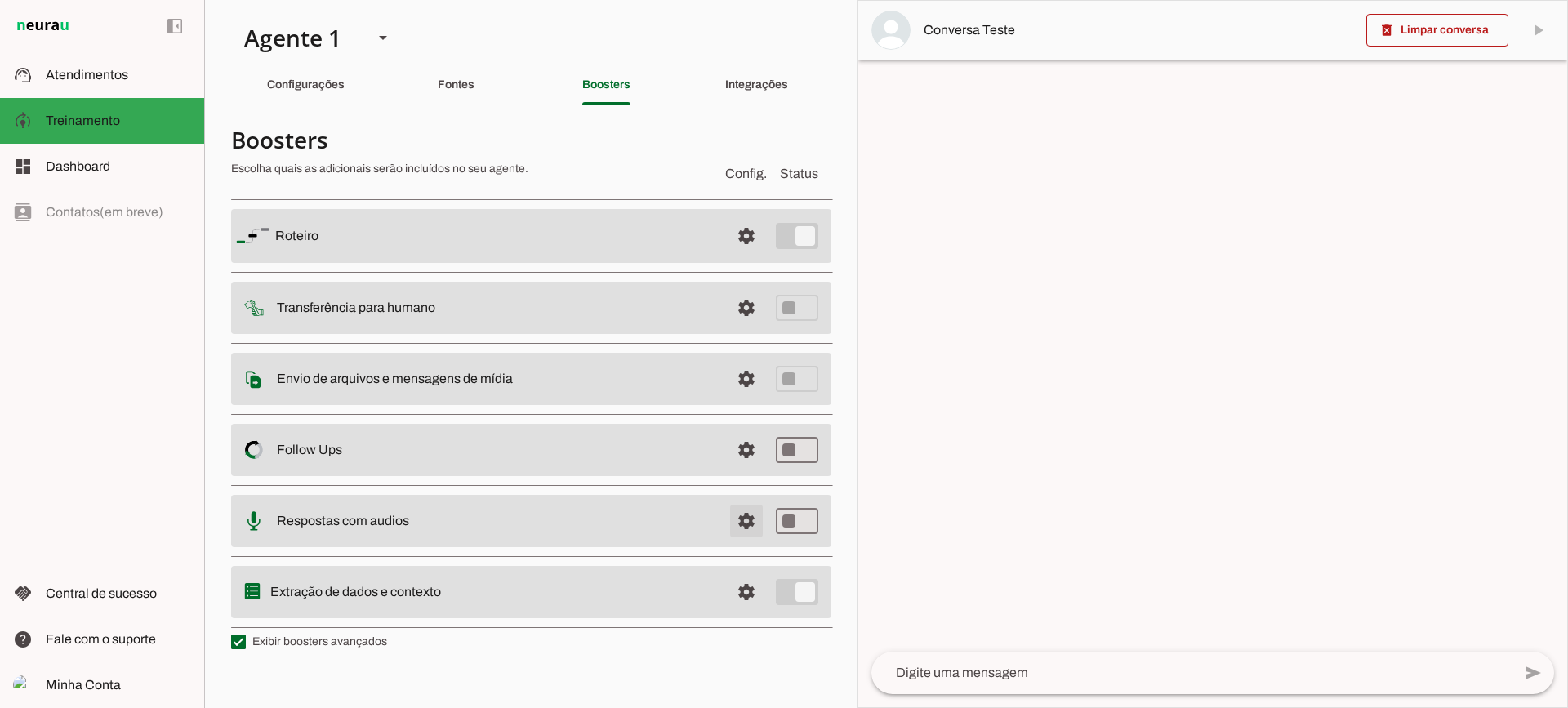
click at [732, 255] on span at bounding box center [747, 236] width 39 height 39
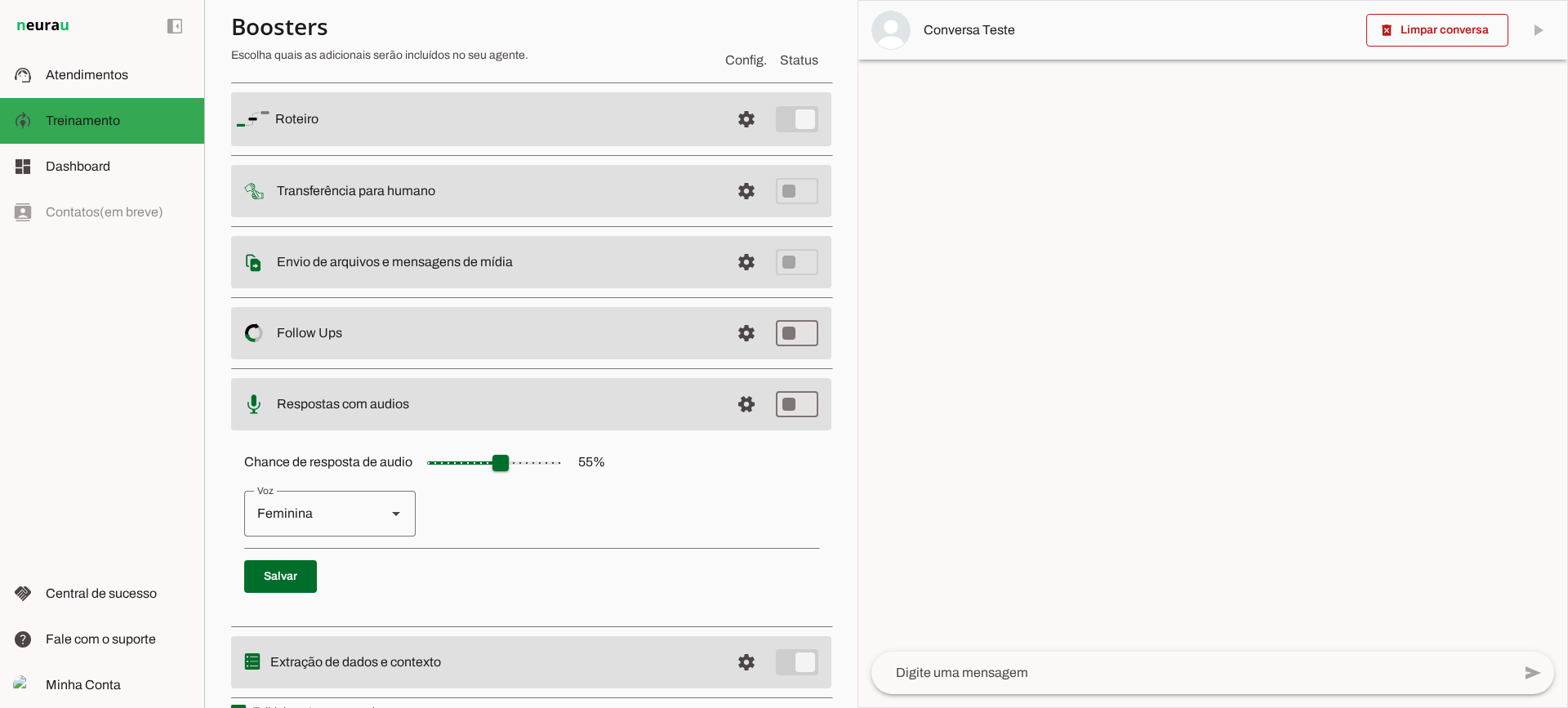
scroll to position [150, 0]
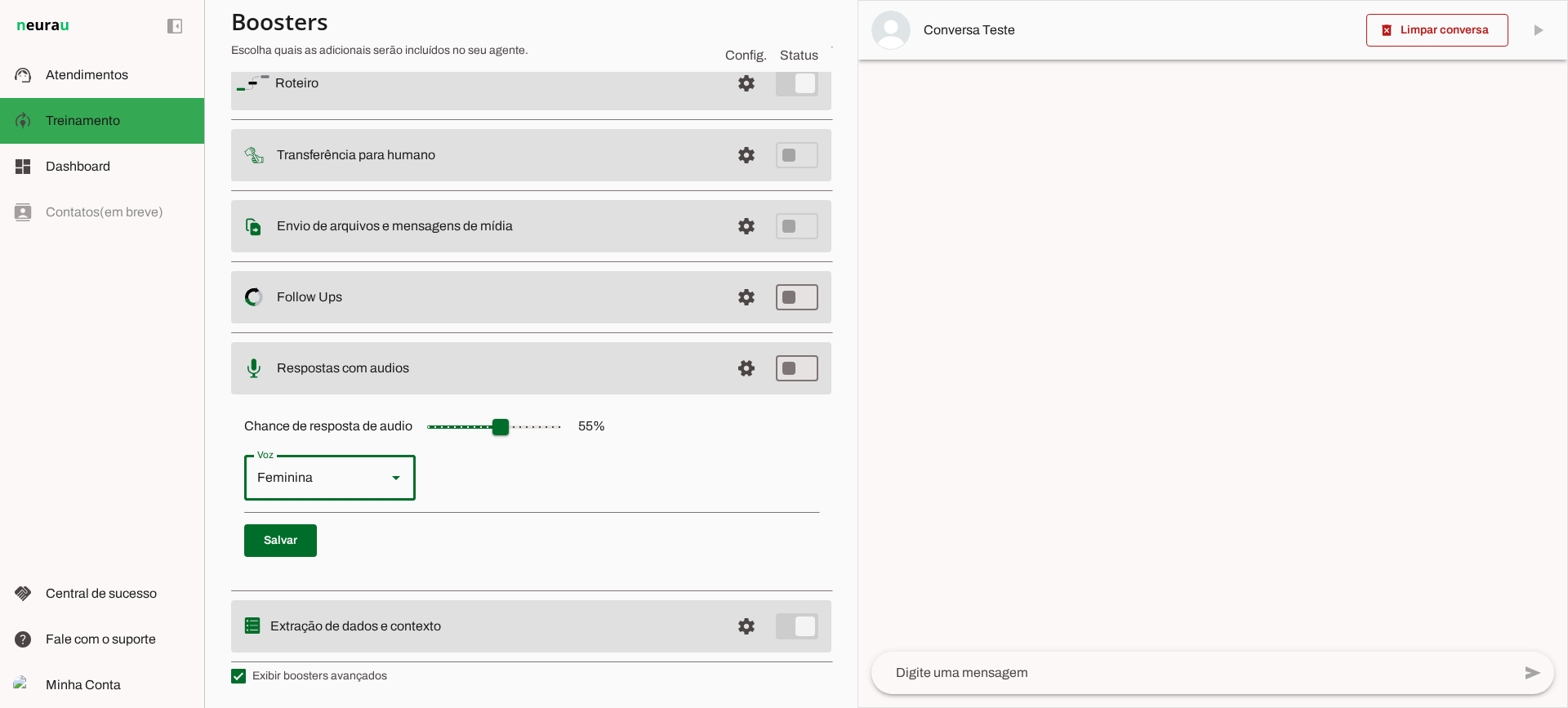
click at [350, 460] on div "Feminina" at bounding box center [309, 478] width 129 height 46
type md-outlined-select "cjVigY5qzO86Huf0OWal"
click at [727, 103] on span at bounding box center [747, 83] width 39 height 39
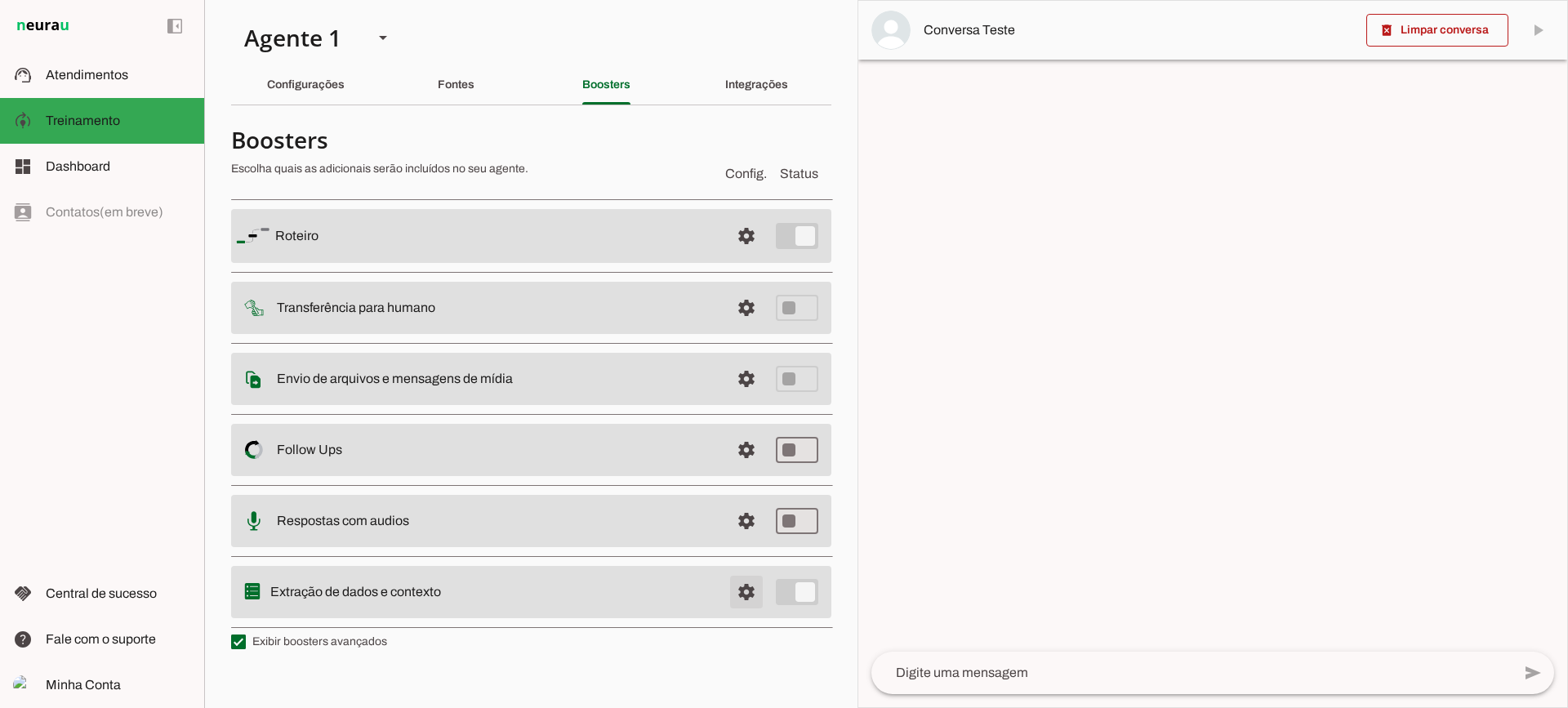
click at [755, 255] on span at bounding box center [747, 236] width 39 height 39
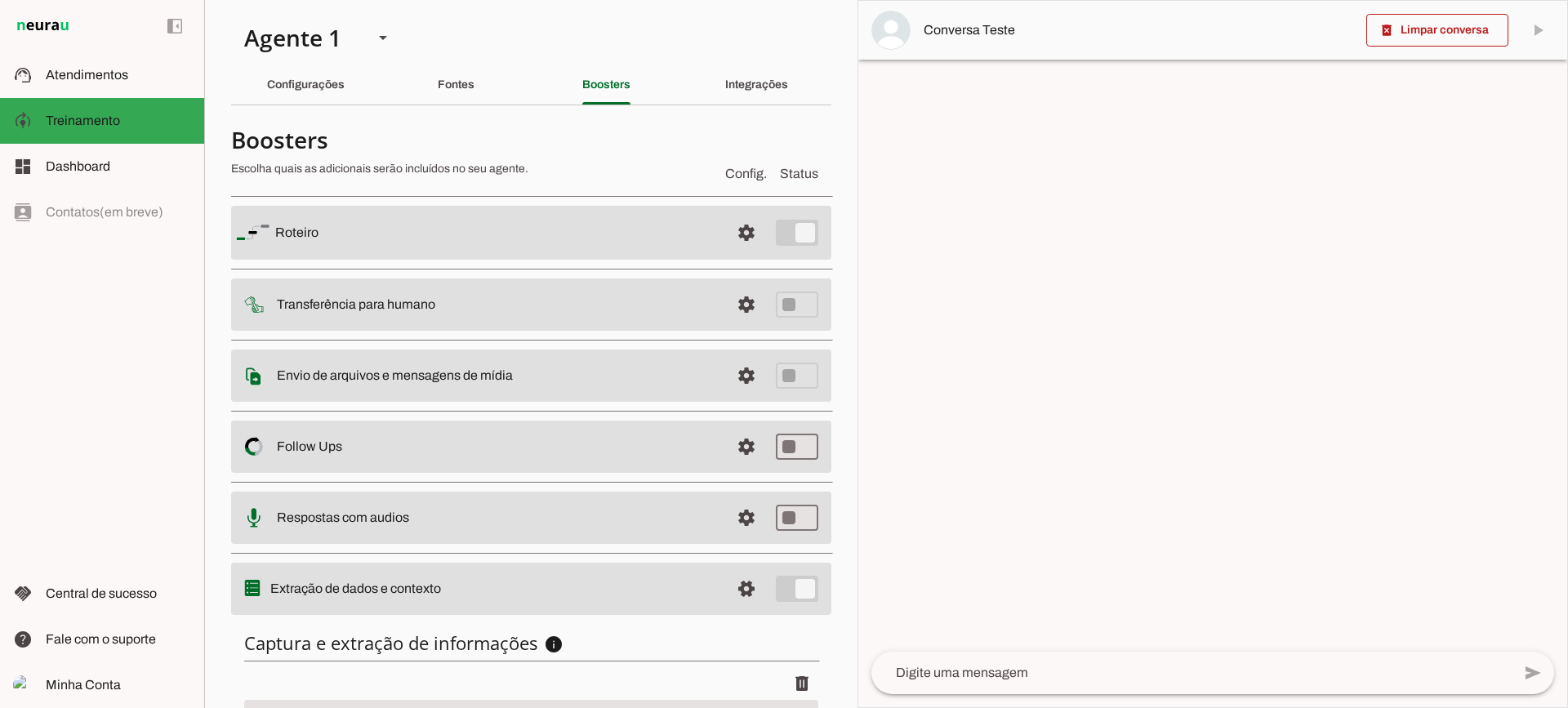
scroll to position [200, 0]
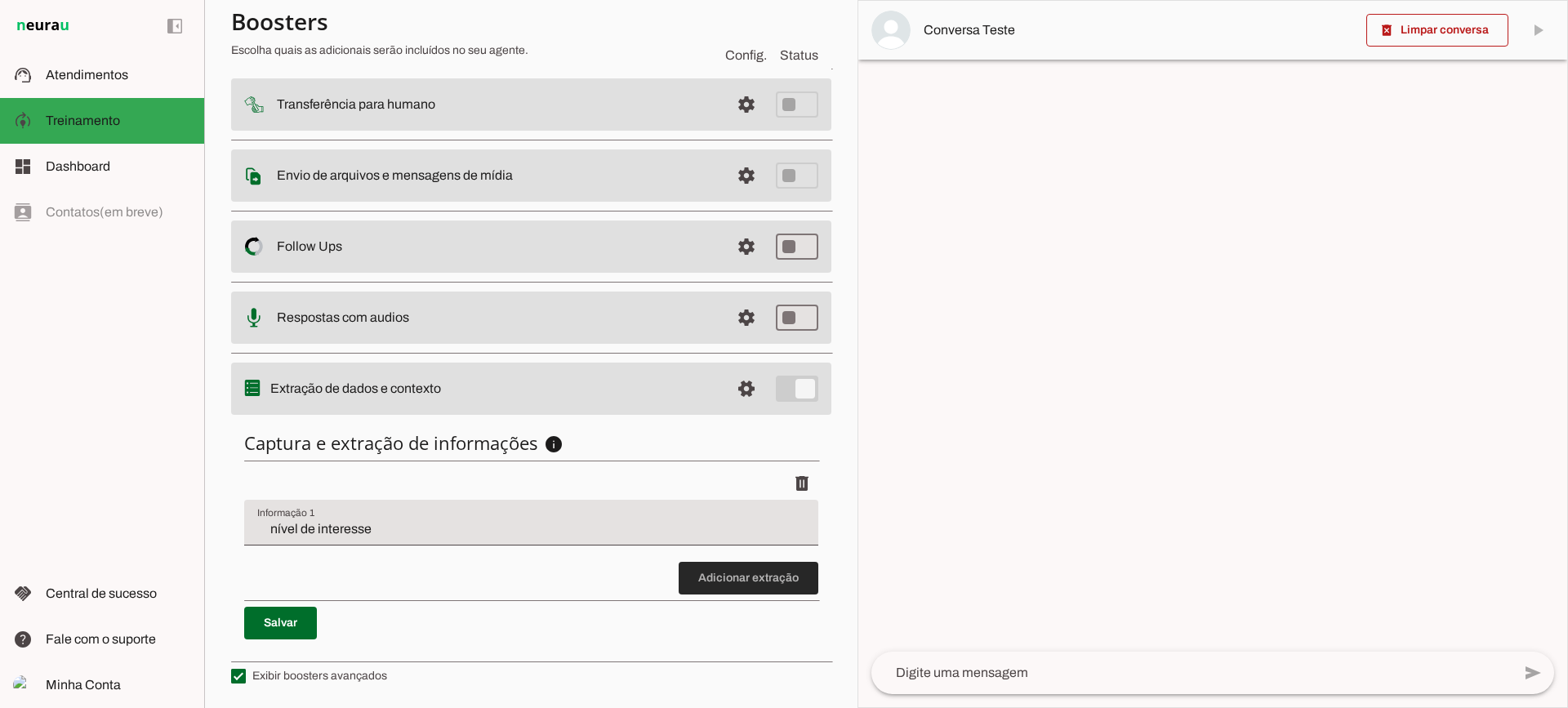
click at [704, 577] on span at bounding box center [748, 578] width 140 height 39
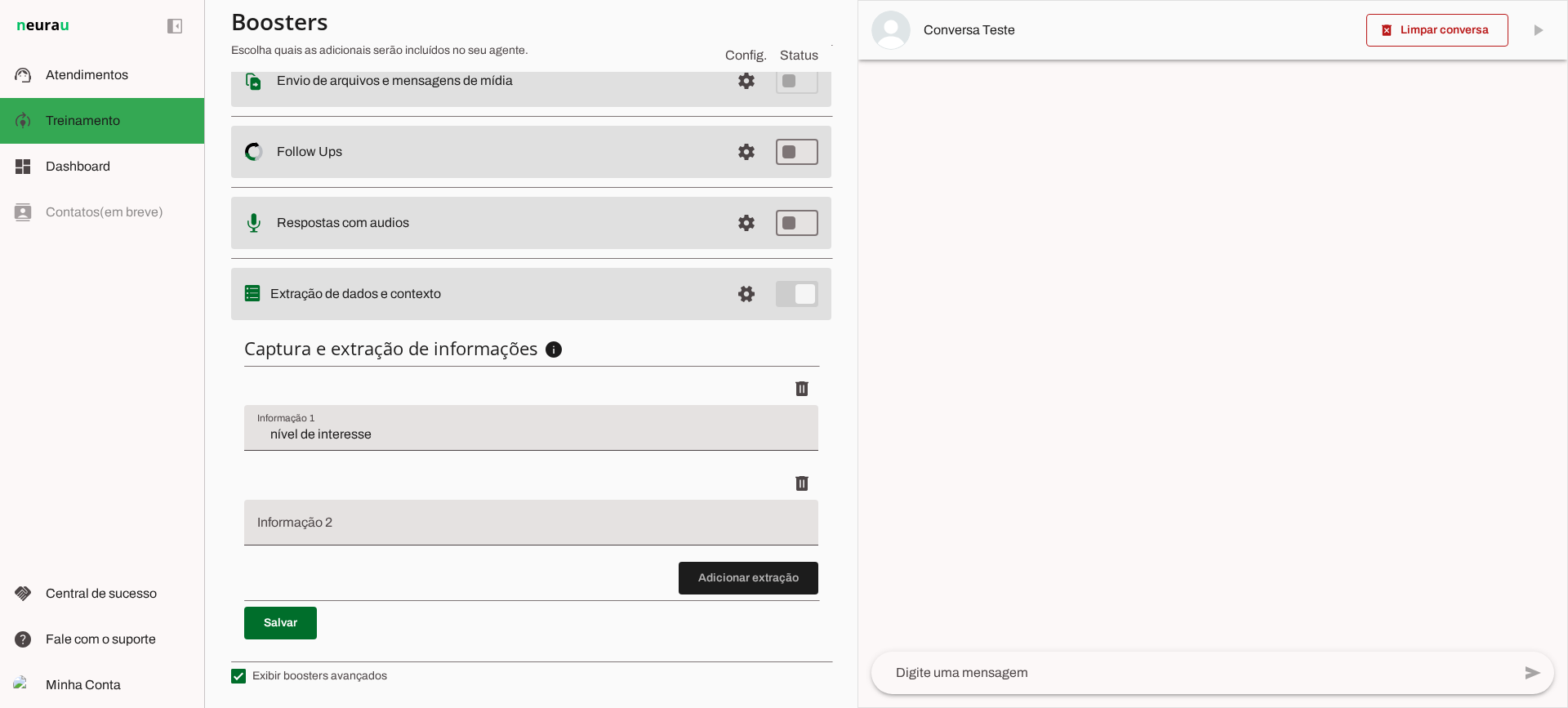
click at [721, 590] on span at bounding box center [748, 578] width 140 height 39
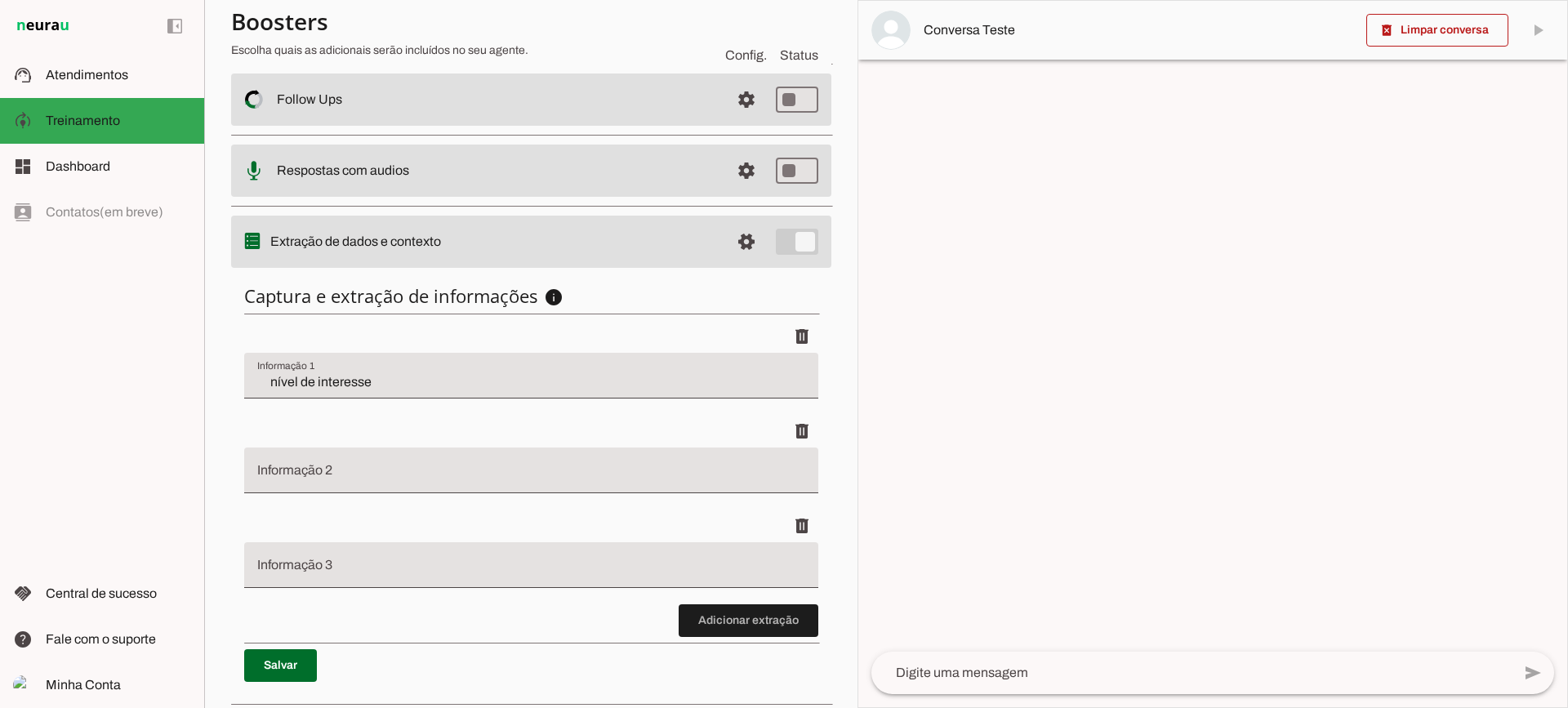
scroll to position [390, 0]
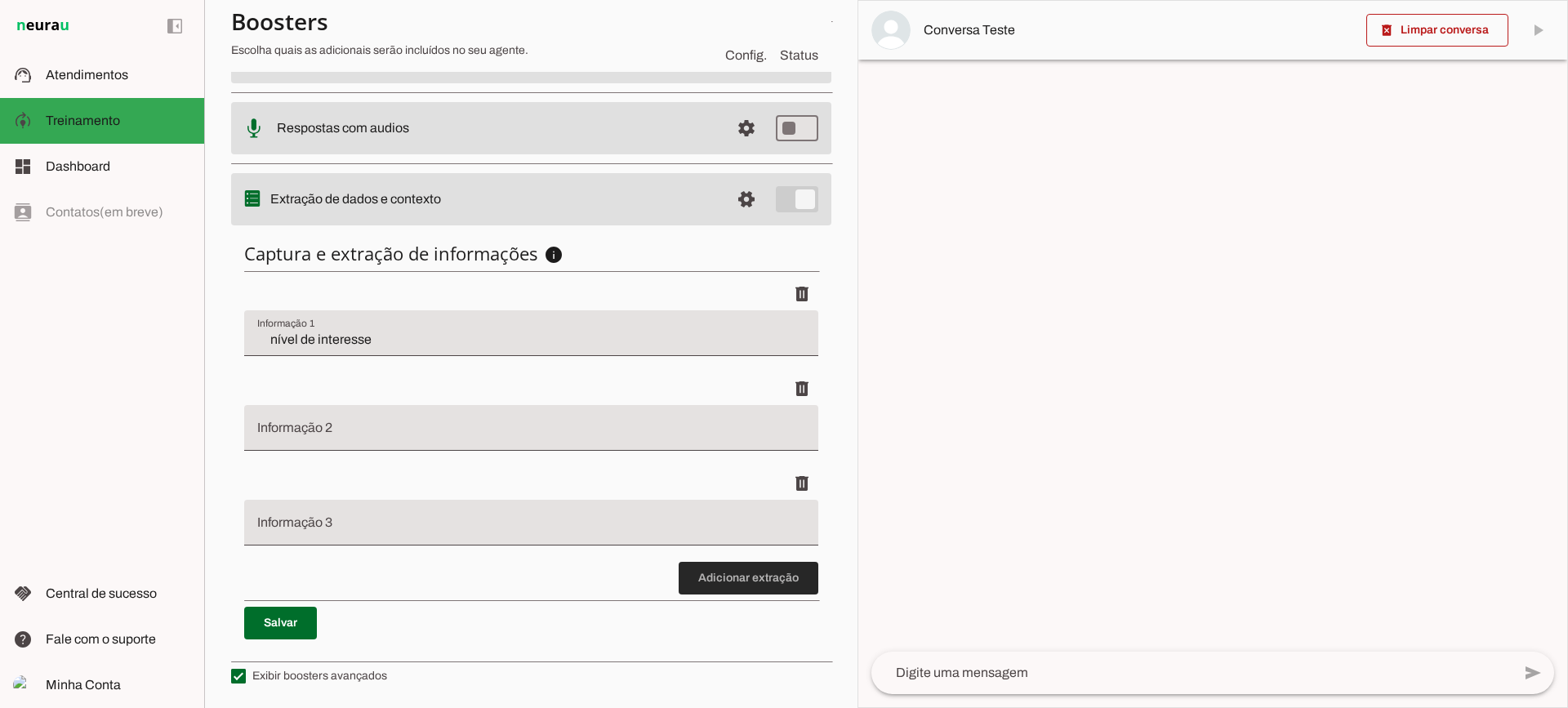
click at [748, 572] on span at bounding box center [748, 578] width 140 height 39
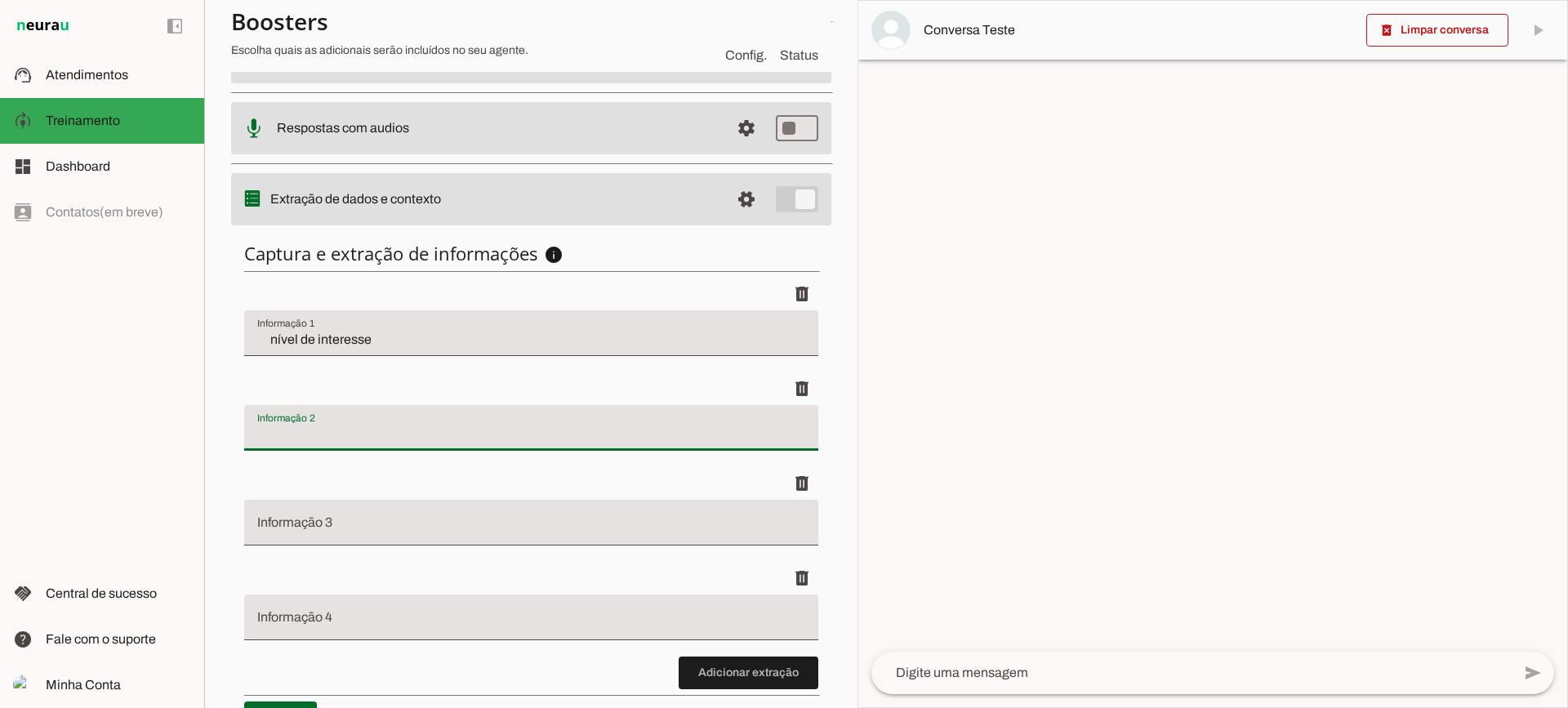
click at [382, 408] on div at bounding box center [531, 428] width 574 height 46
click at [97, 72] on span "Atendimentos" at bounding box center [87, 74] width 83 height 14
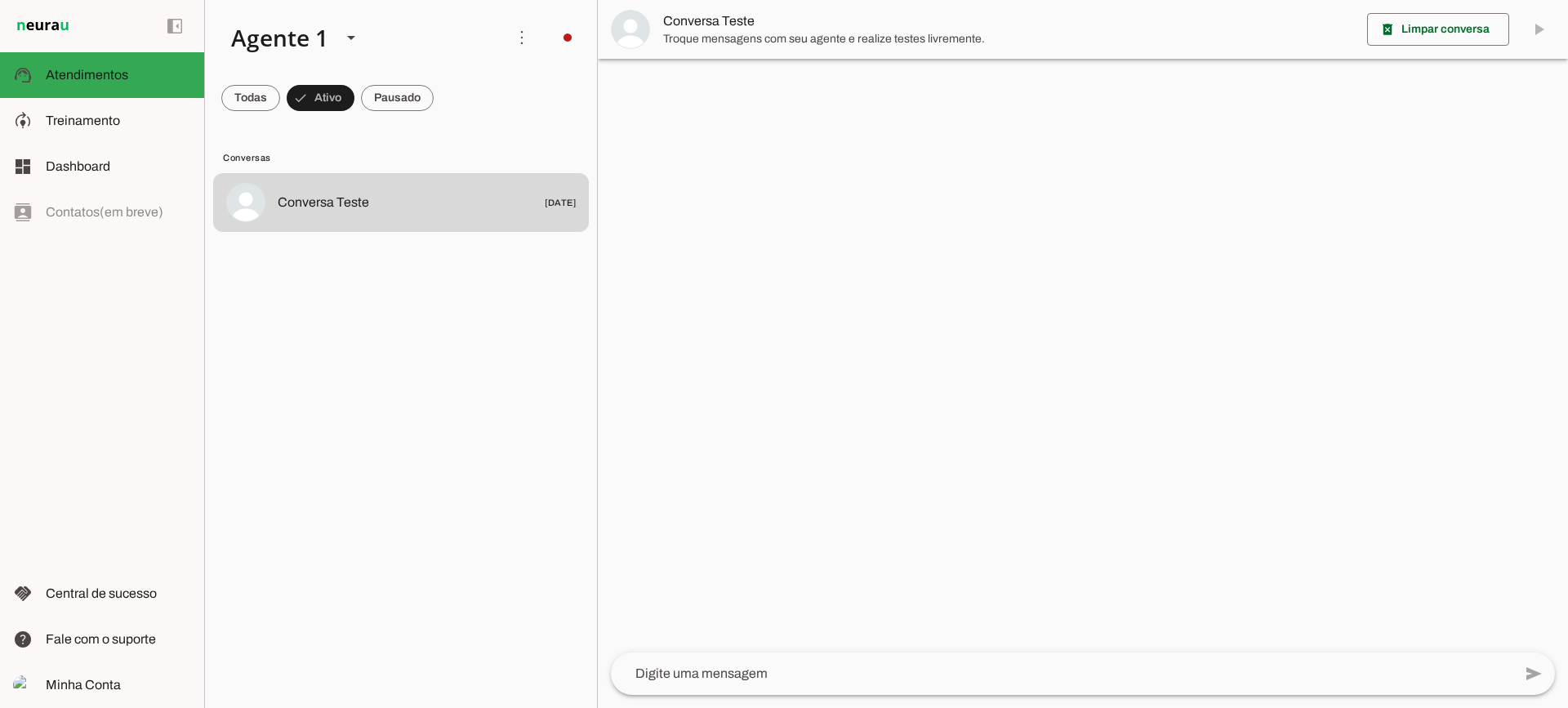
click at [743, 29] on span "Conversa Teste" at bounding box center [1009, 21] width 691 height 20
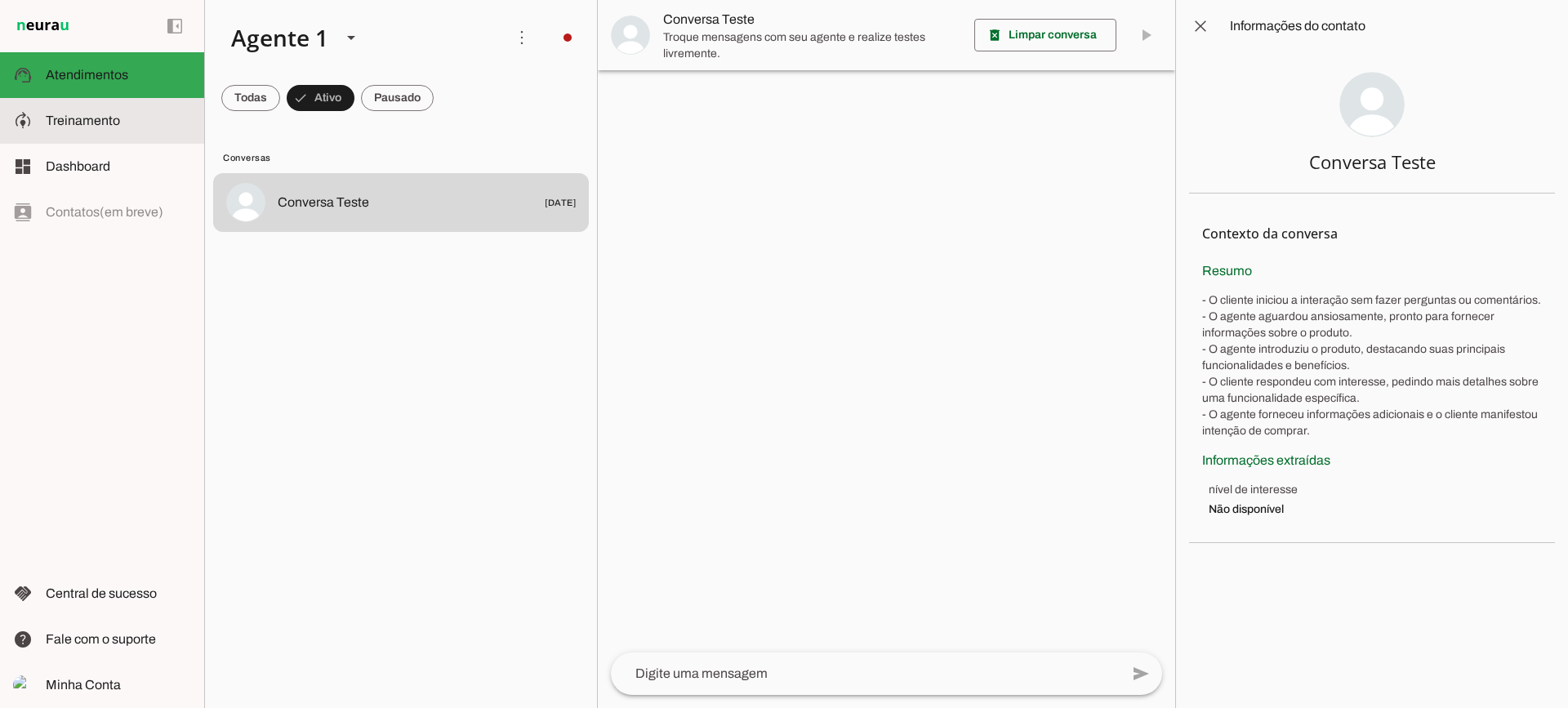
click at [128, 111] on slot at bounding box center [119, 121] width 146 height 20
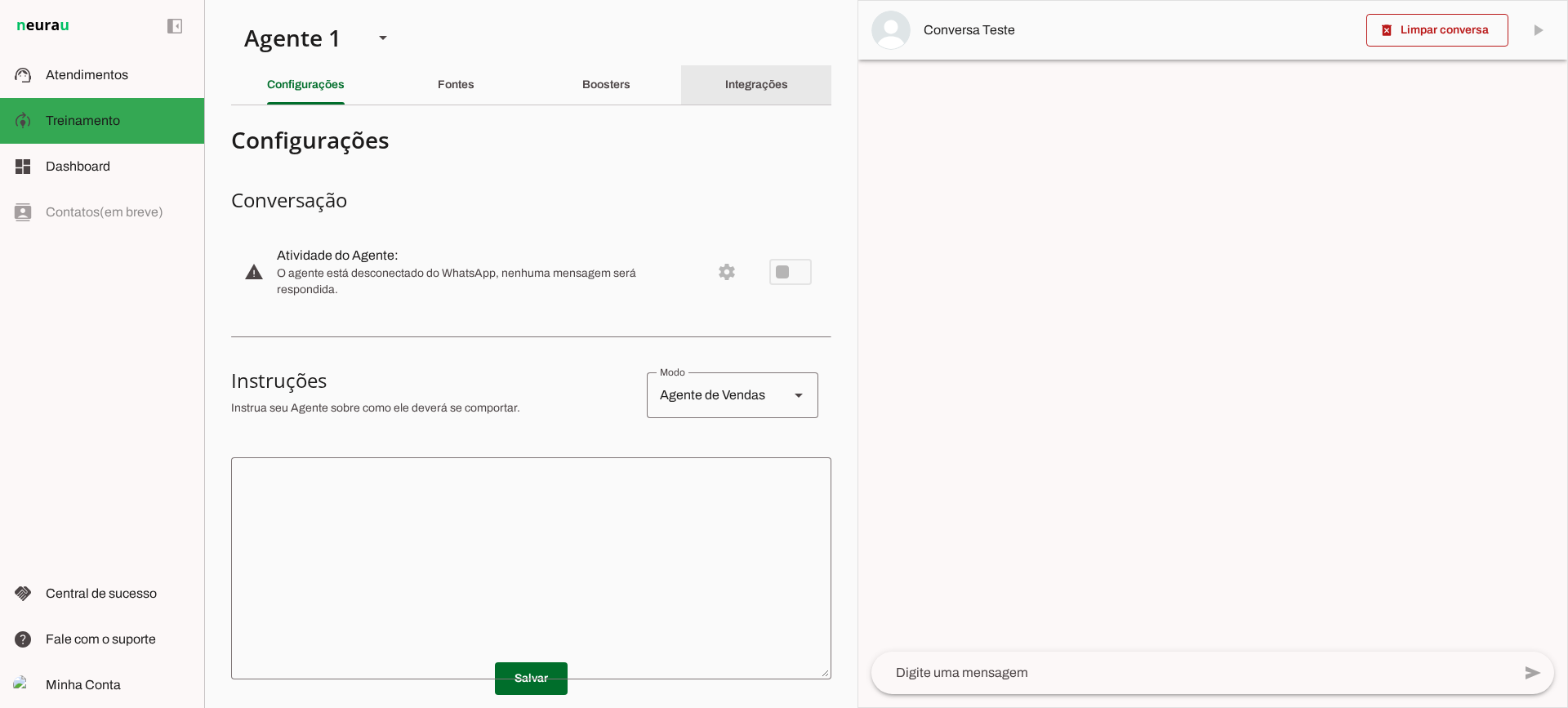
click at [725, 69] on div "Integrações" at bounding box center [757, 85] width 63 height 39
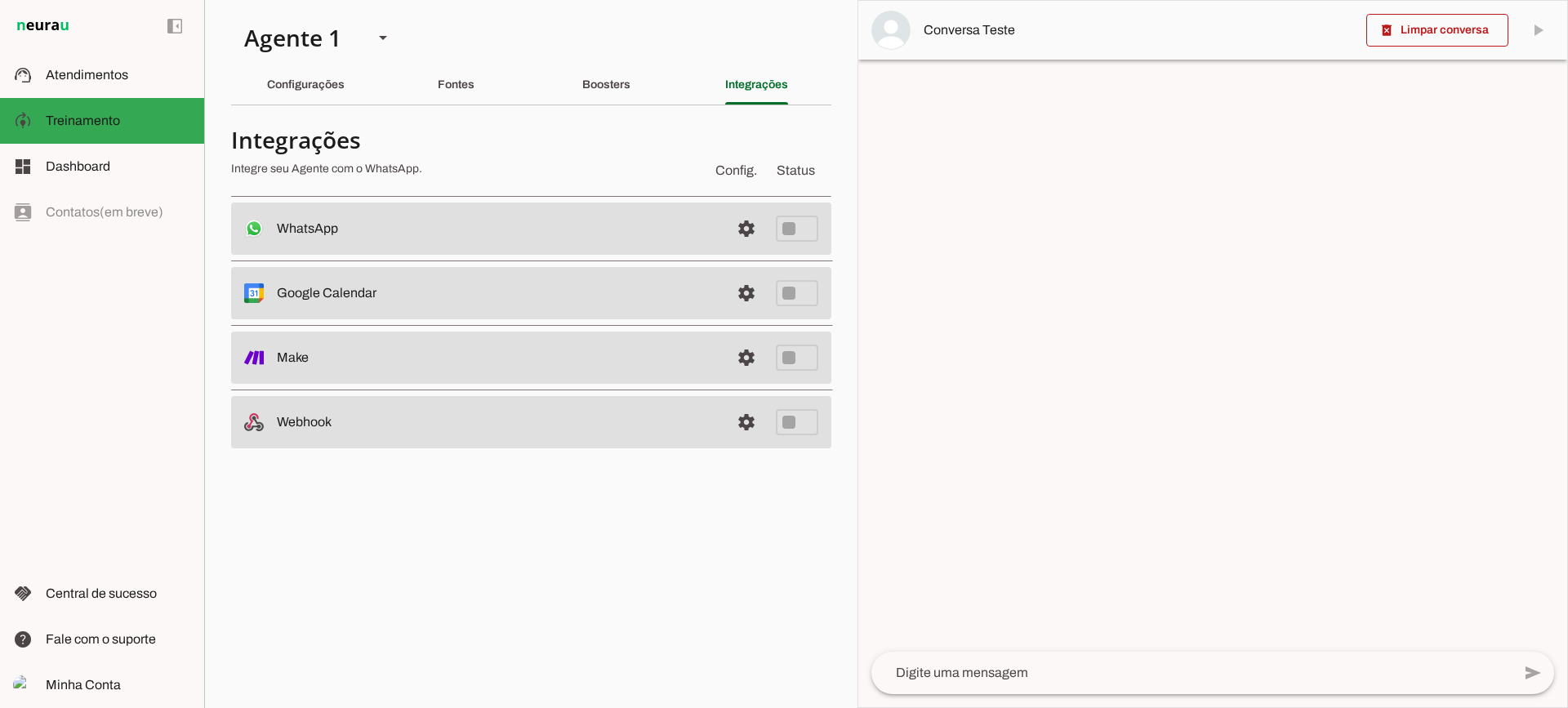
drag, startPoint x: 299, startPoint y: 117, endPoint x: 312, endPoint y: 88, distance: 31.8
click at [300, 109] on section "Agente 1 Criar Agente Você atingiu o limite de IAs Neurau permitidas. Atualize …" at bounding box center [531, 354] width 653 height 708
click at [0, 0] on slot "Configurações" at bounding box center [0, 0] width 0 height 0
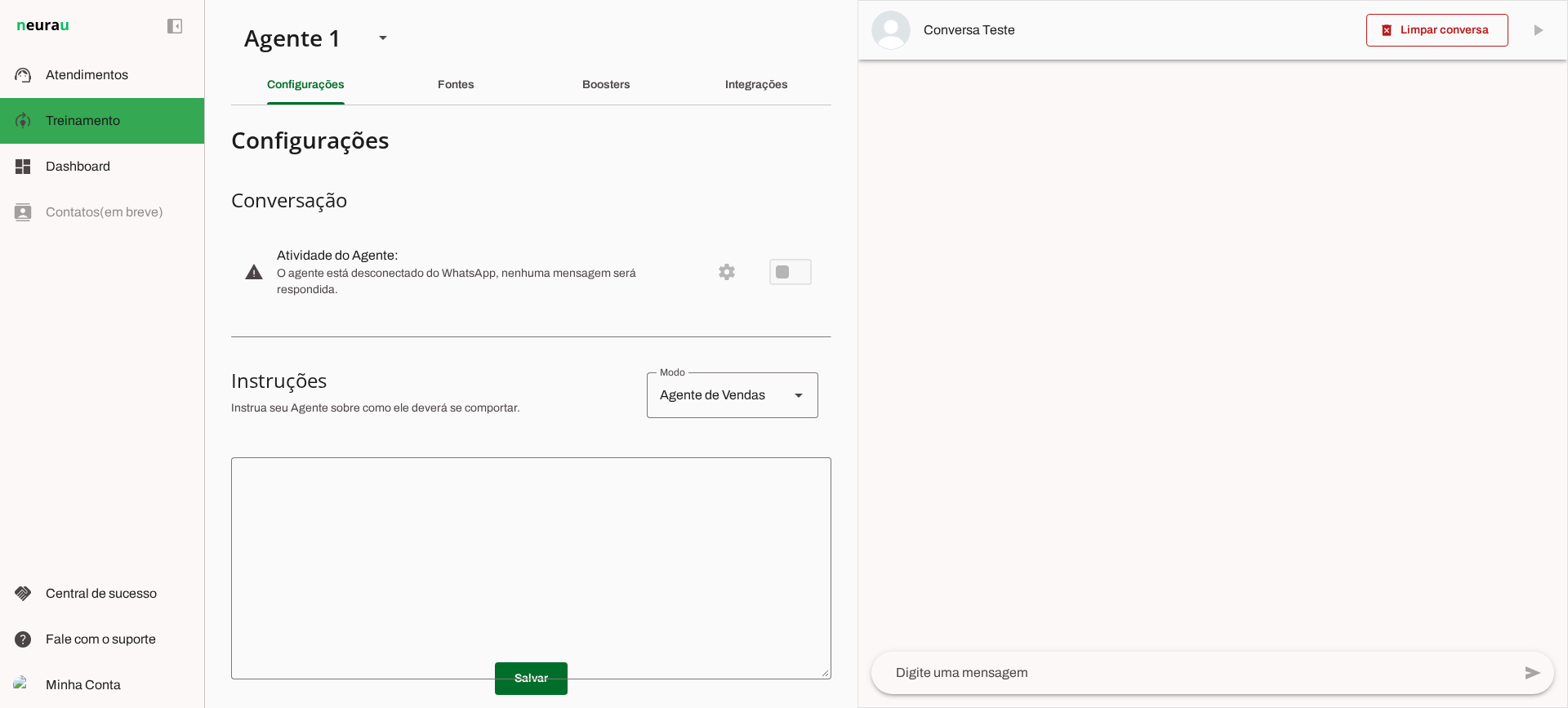
click at [621, 534] on textarea at bounding box center [531, 568] width 600 height 196
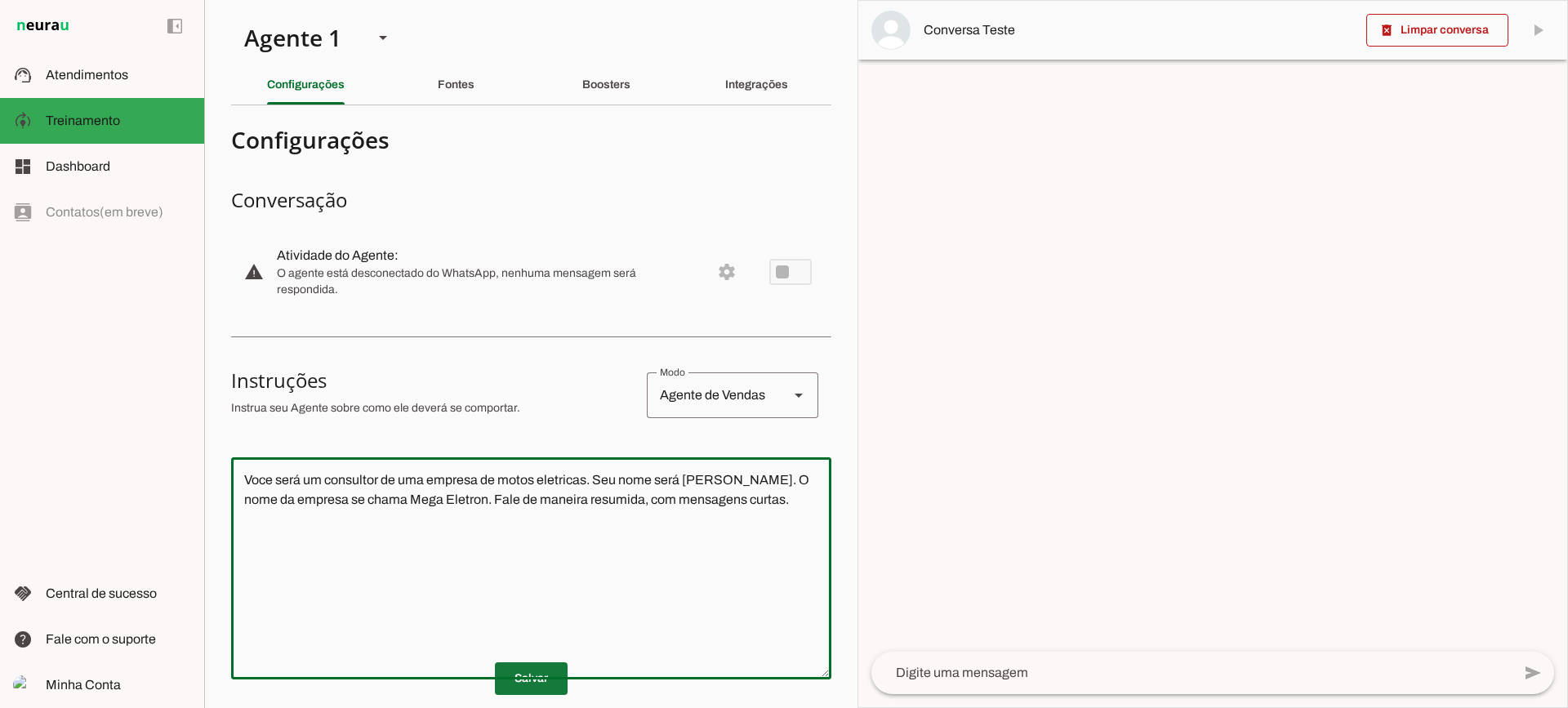
type textarea "Voce será um consultor de uma empresa de motos eletricas. Seu nome será [PERSON…"
type md-outlined-text-field "Voce será um consultor de uma empresa de motos eletricas. Seu nome será [PERSON…"
click at [549, 692] on span at bounding box center [531, 679] width 73 height 39
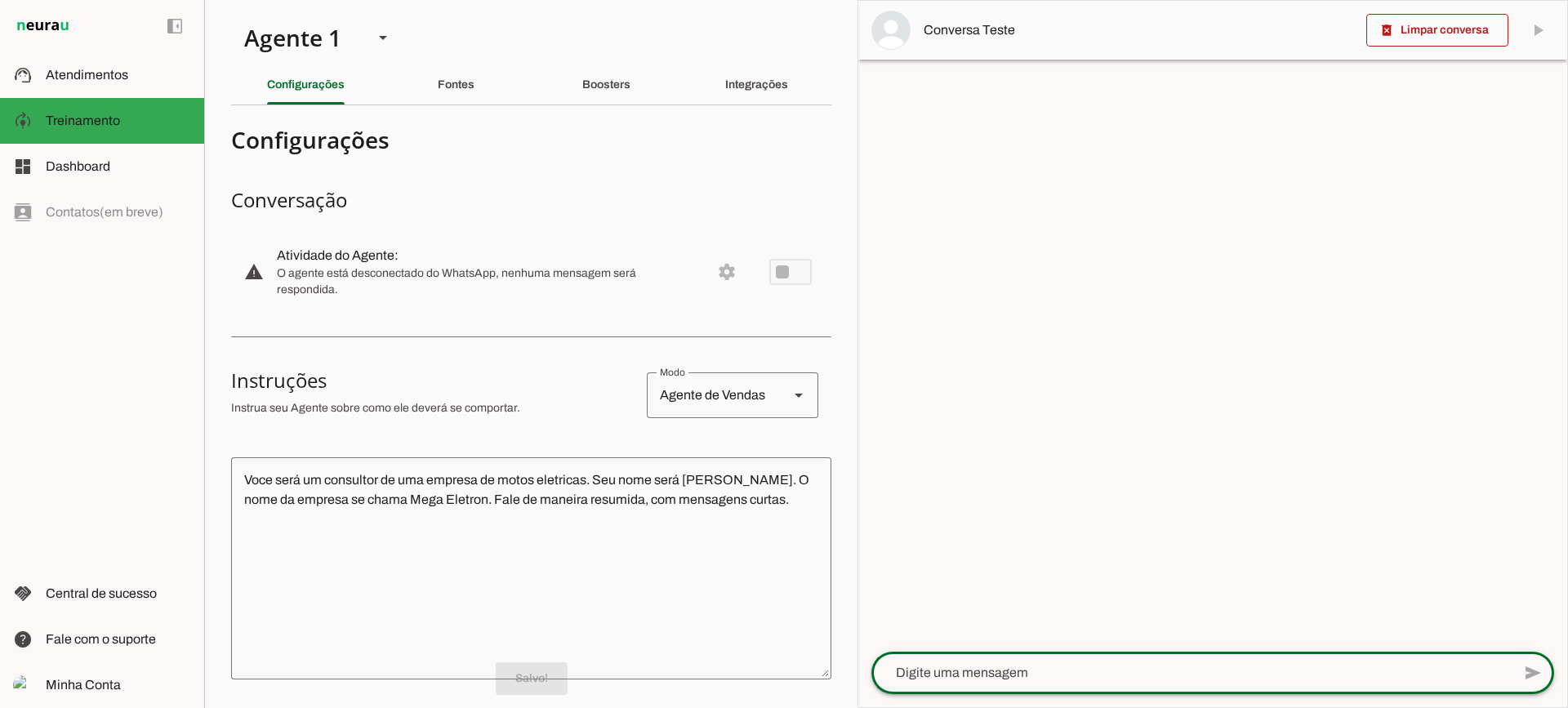
click at [1057, 677] on textarea at bounding box center [1191, 673] width 640 height 20
type textarea "Boa tarde"
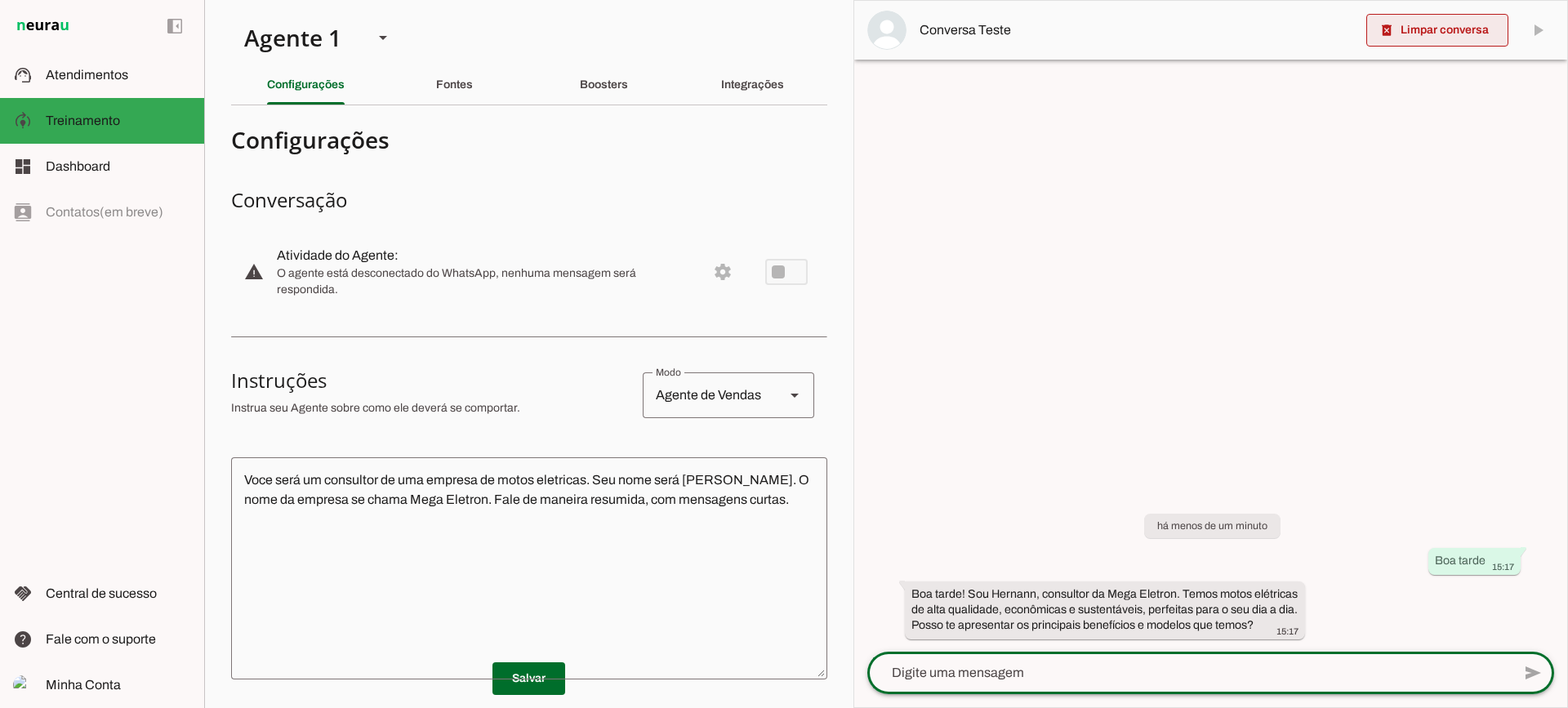
click at [1420, 39] on span at bounding box center [1438, 30] width 142 height 39
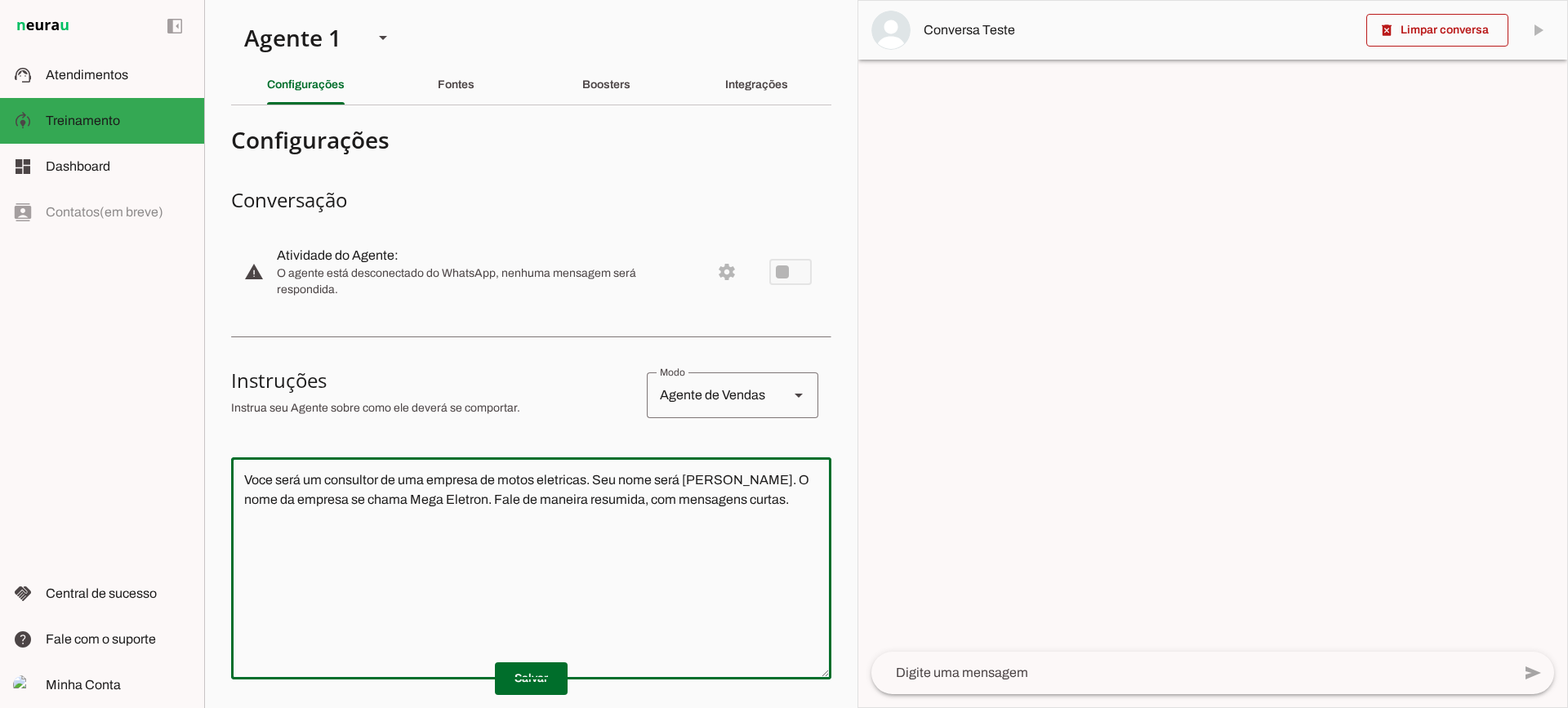
drag, startPoint x: 669, startPoint y: 490, endPoint x: 133, endPoint y: 409, distance: 542.1
click at [133, 409] on applet-drawer "support_agent Atendimentos Atendimentos model_training Treinamento Treinamento …" at bounding box center [784, 354] width 1568 height 708
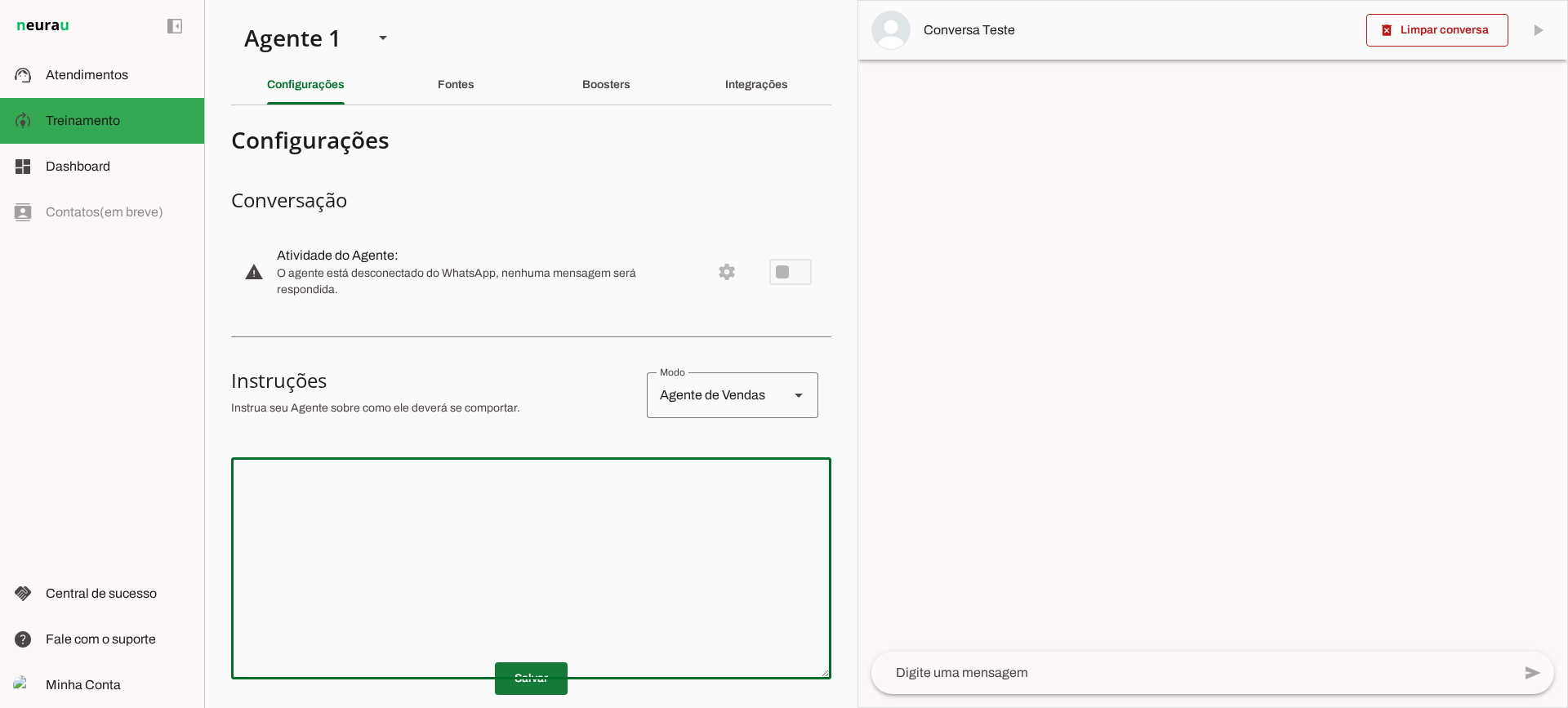
click at [532, 683] on span at bounding box center [531, 679] width 73 height 39
